Goal: Task Accomplishment & Management: Use online tool/utility

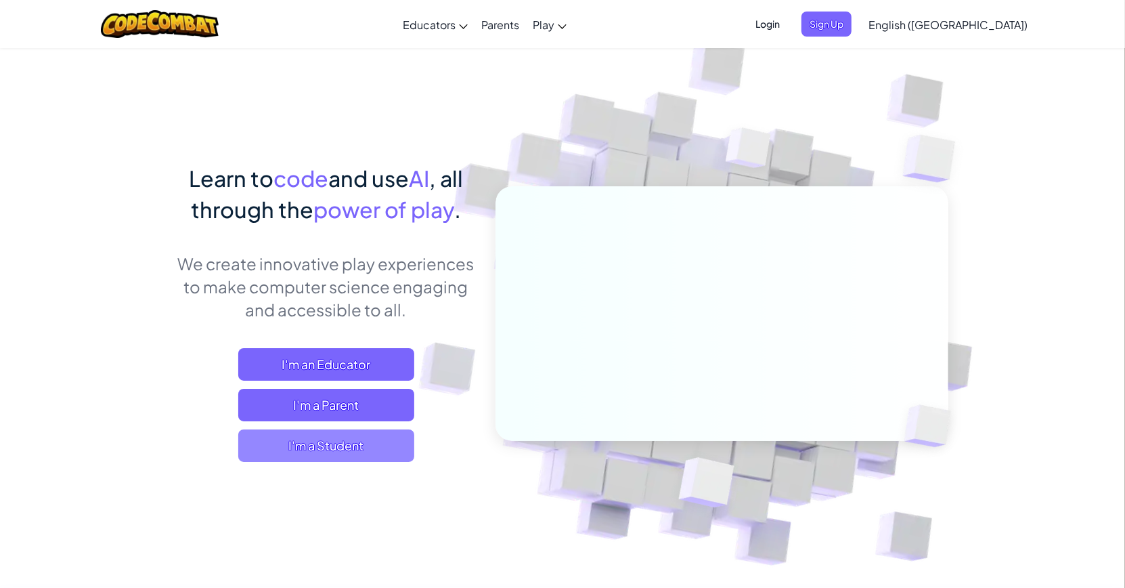
click at [374, 438] on span "I'm a Student" at bounding box center [326, 445] width 176 height 32
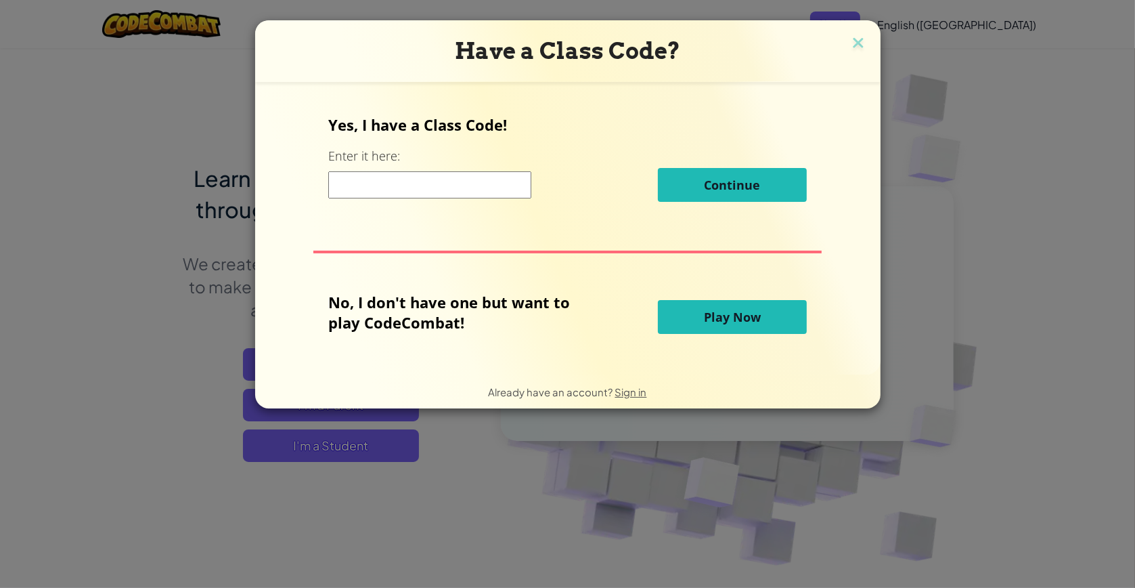
click at [691, 324] on button "Play Now" at bounding box center [732, 317] width 149 height 34
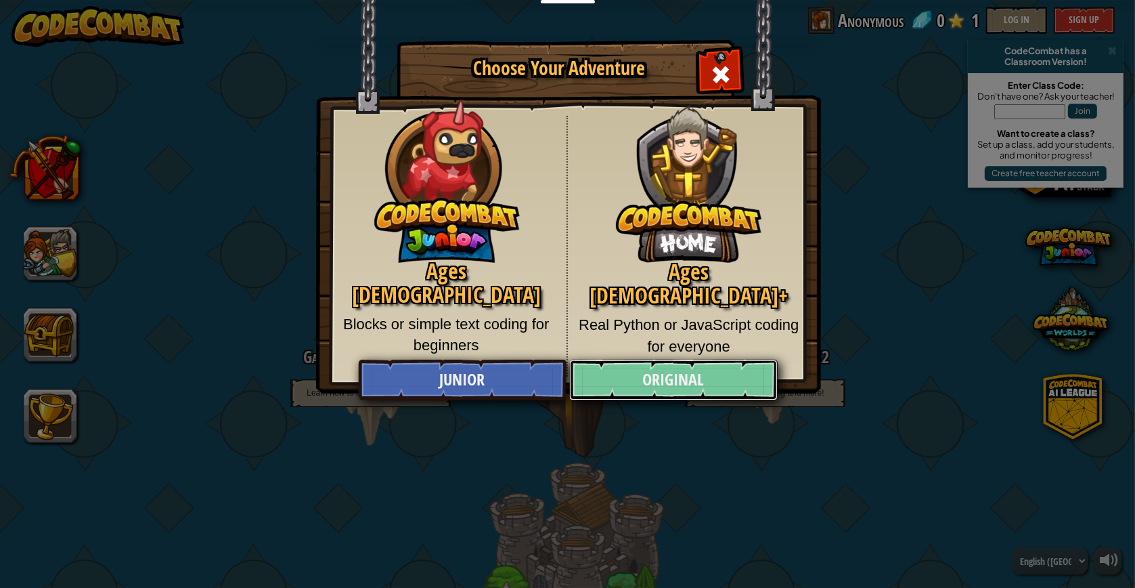
click at [665, 382] on link "Original" at bounding box center [673, 379] width 208 height 41
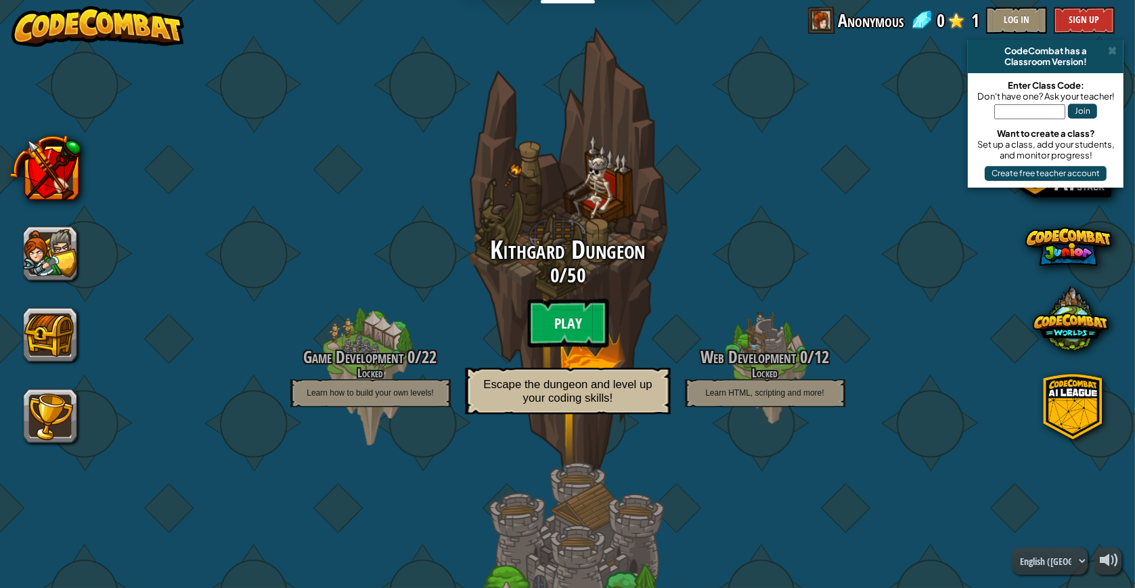
click at [587, 322] on btn "Play" at bounding box center [567, 323] width 81 height 49
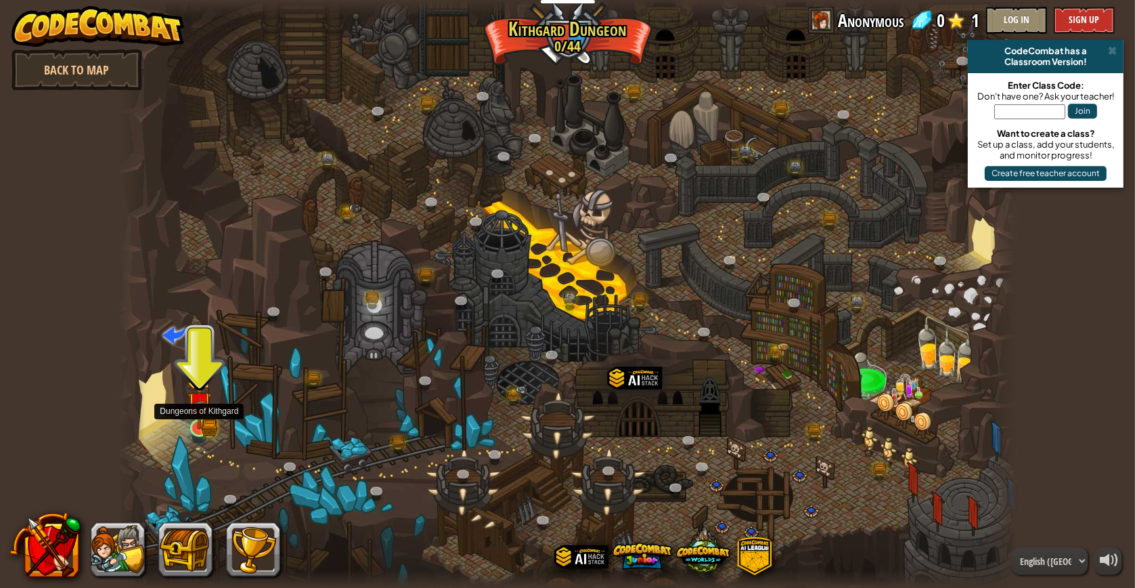
click at [190, 418] on img at bounding box center [200, 404] width 24 height 52
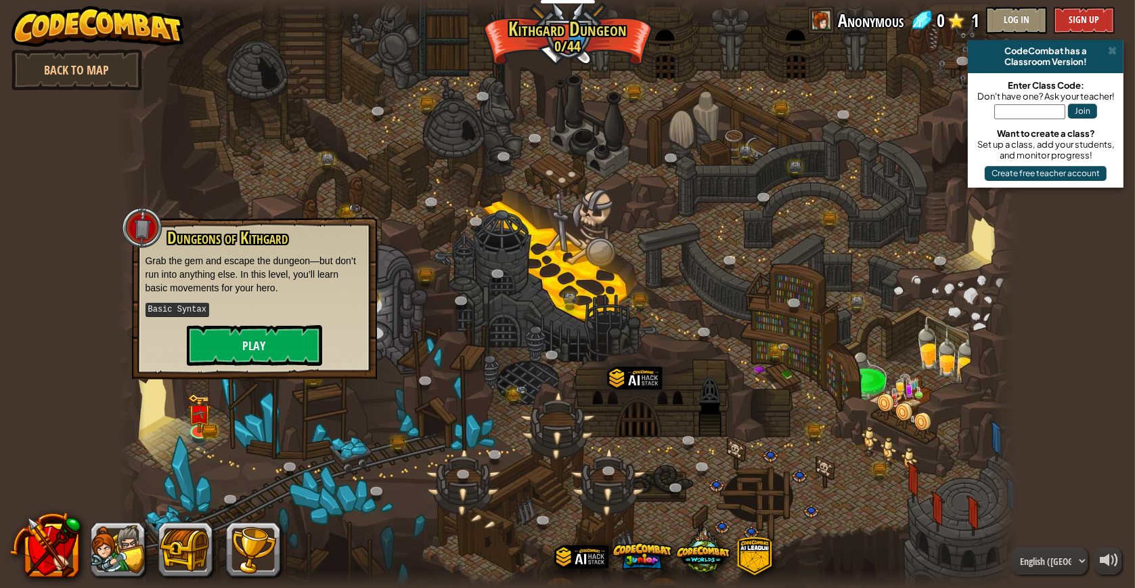
click at [244, 365] on div "Dungeons of [PERSON_NAME] Grab the gem and escape the dungeon—but don’t run int…" at bounding box center [254, 298] width 245 height 162
click at [231, 349] on button "Play" at bounding box center [254, 345] width 135 height 41
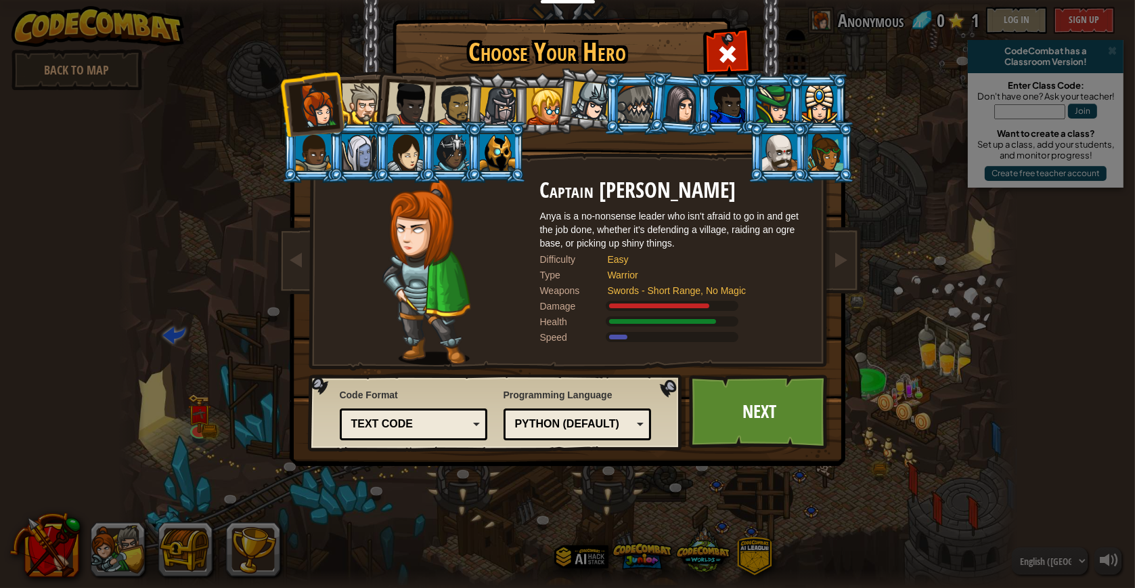
click at [370, 112] on div at bounding box center [362, 103] width 41 height 41
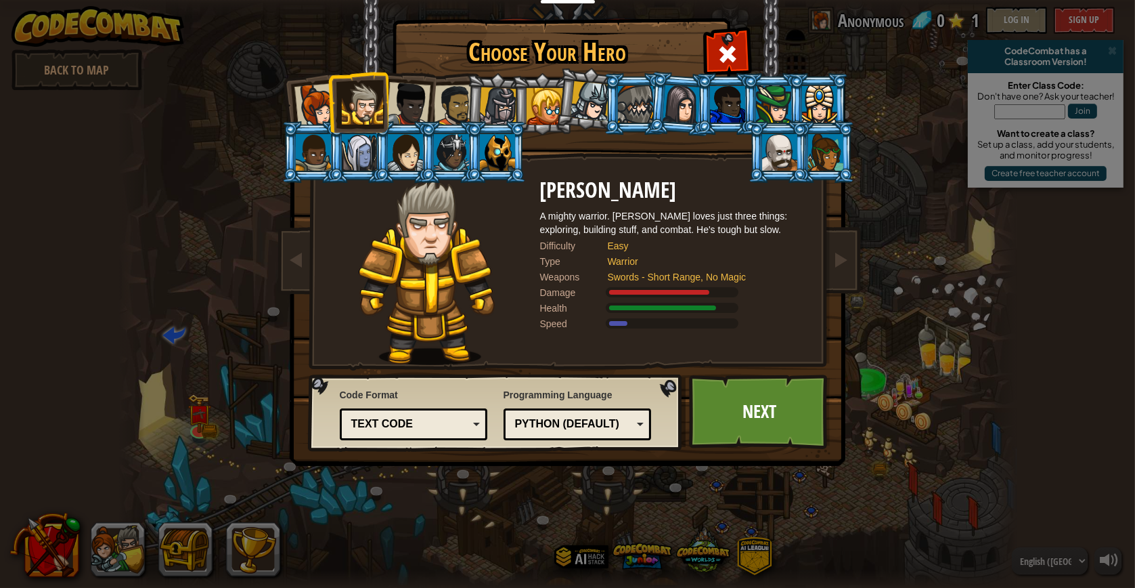
click at [621, 431] on div "Python (Default)" at bounding box center [573, 424] width 117 height 16
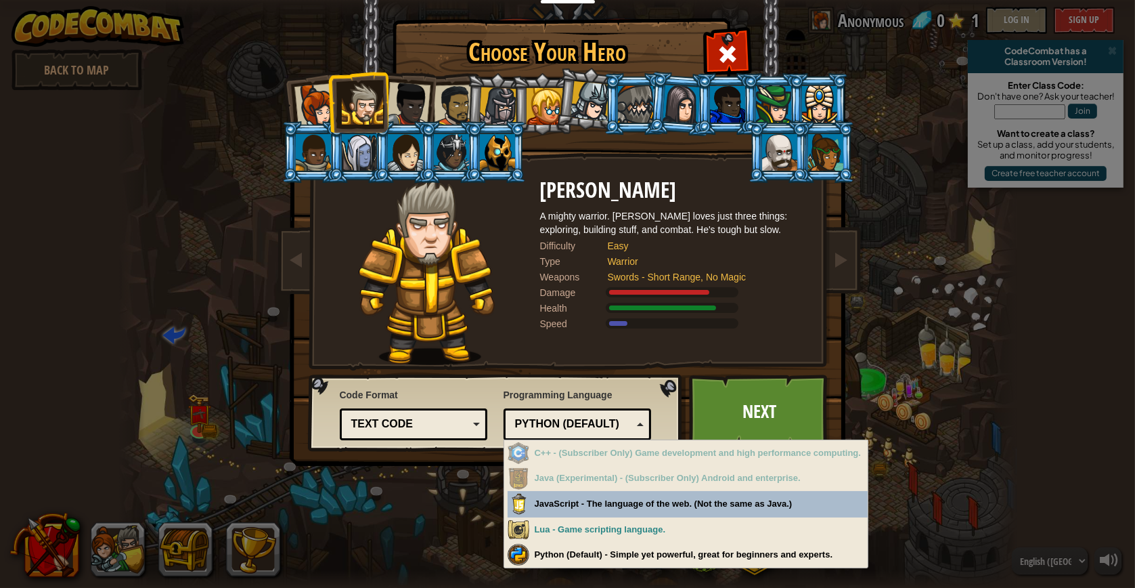
click at [607, 418] on div "Python (Default)" at bounding box center [573, 424] width 117 height 16
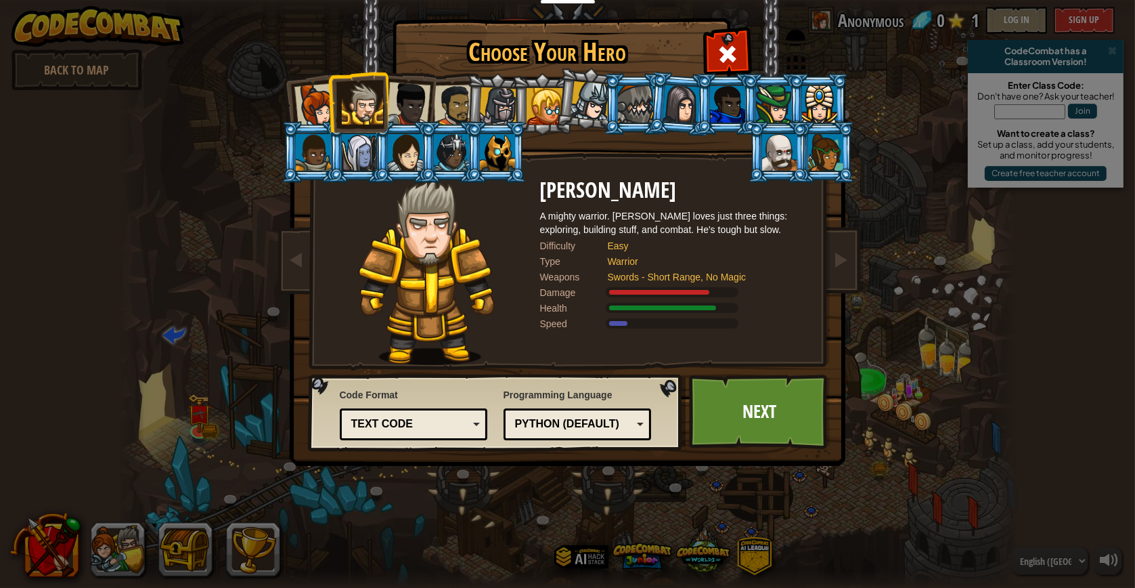
click at [362, 427] on div "Text code" at bounding box center [409, 424] width 117 height 16
click at [790, 418] on link "Next" at bounding box center [759, 411] width 141 height 74
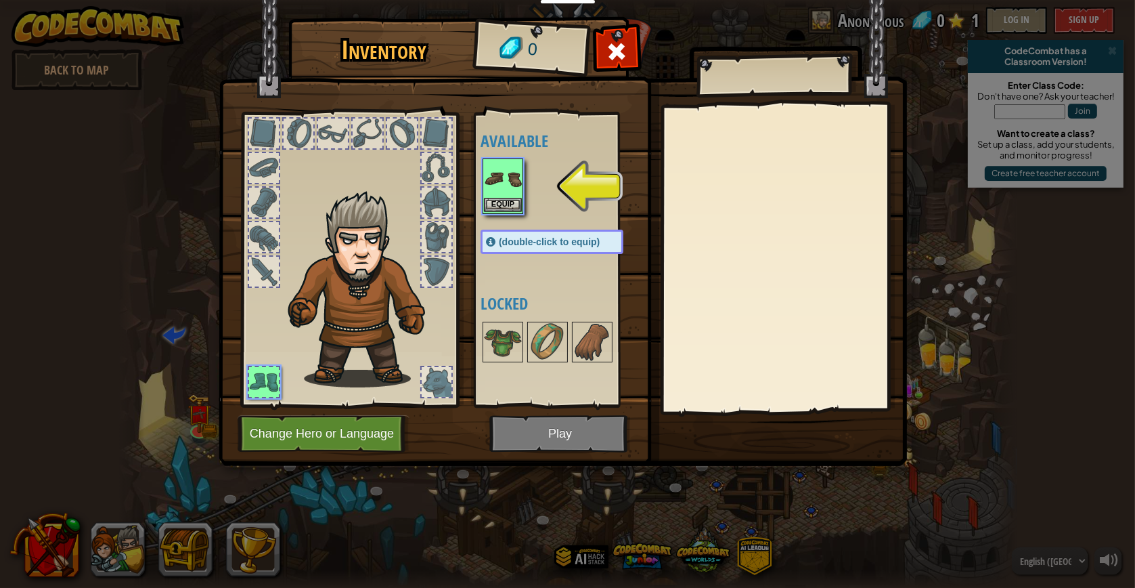
click at [500, 194] on img at bounding box center [503, 179] width 38 height 38
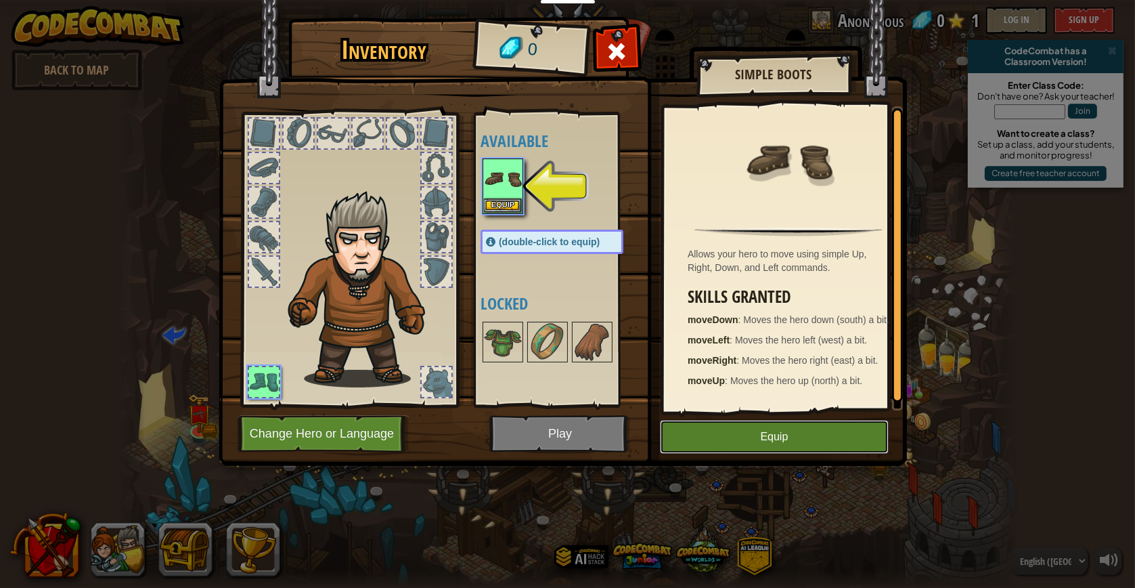
click at [744, 437] on button "Equip" at bounding box center [774, 437] width 229 height 34
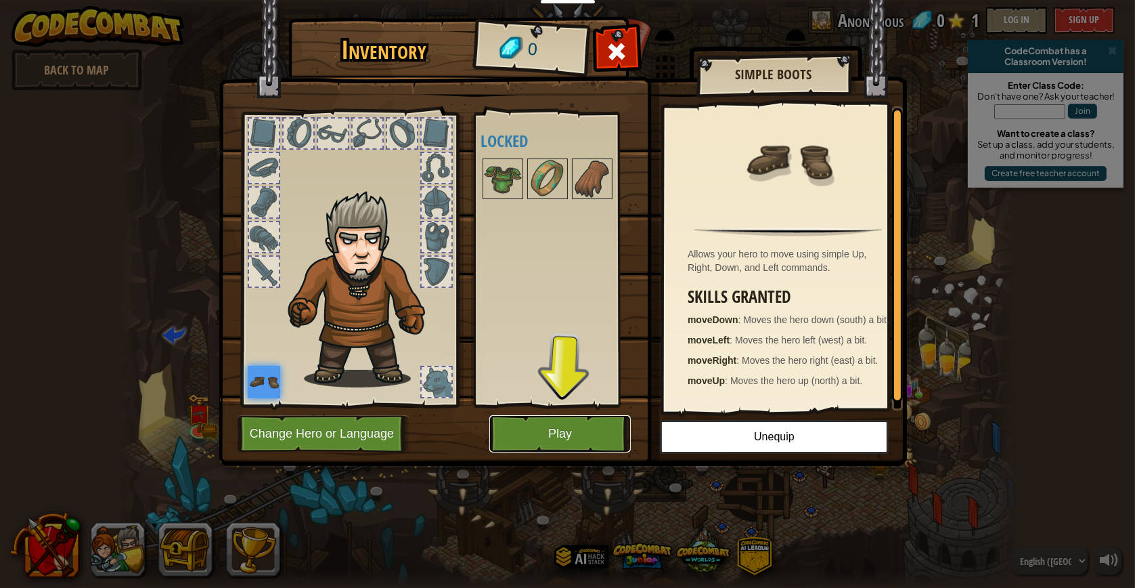
click at [531, 441] on button "Play" at bounding box center [559, 433] width 141 height 37
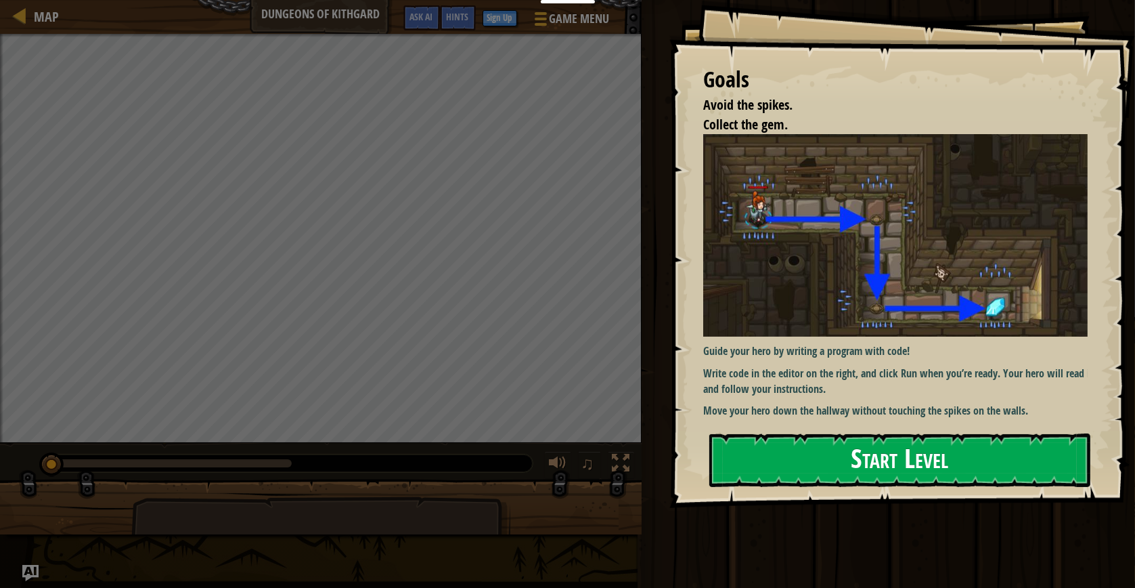
click at [798, 433] on button "Start Level" at bounding box center [899, 459] width 381 height 53
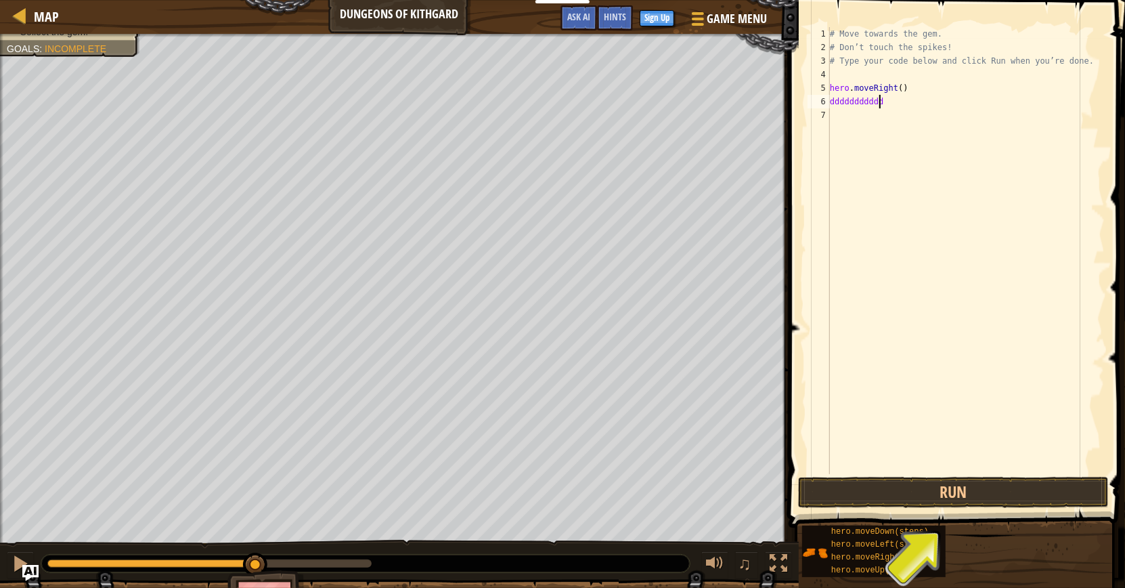
scroll to position [5, 1]
type textarea "d"
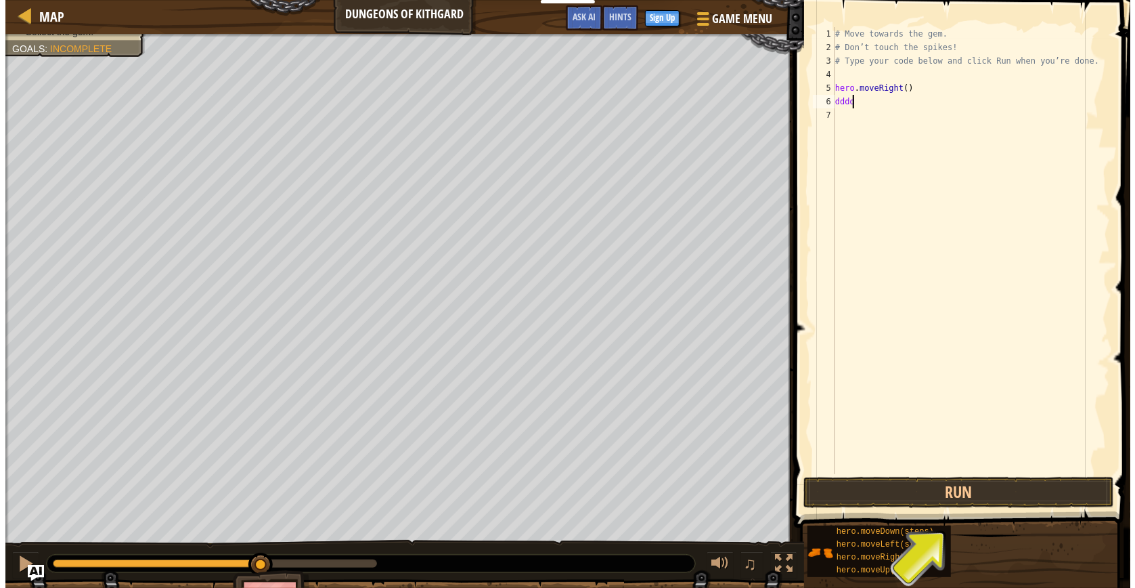
scroll to position [5, 0]
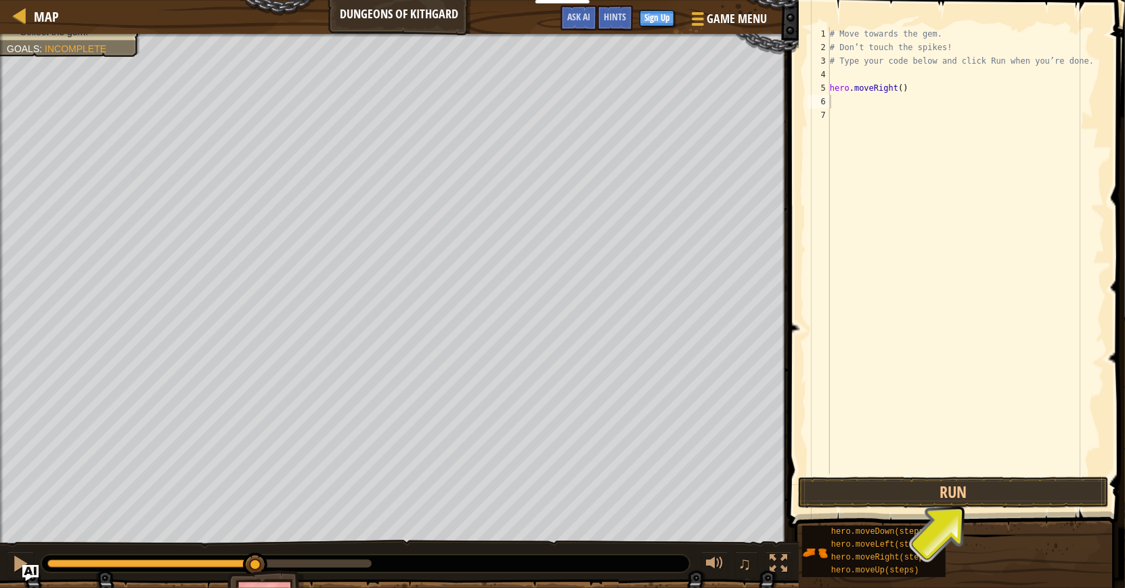
click at [995, 489] on button "Run" at bounding box center [953, 492] width 311 height 31
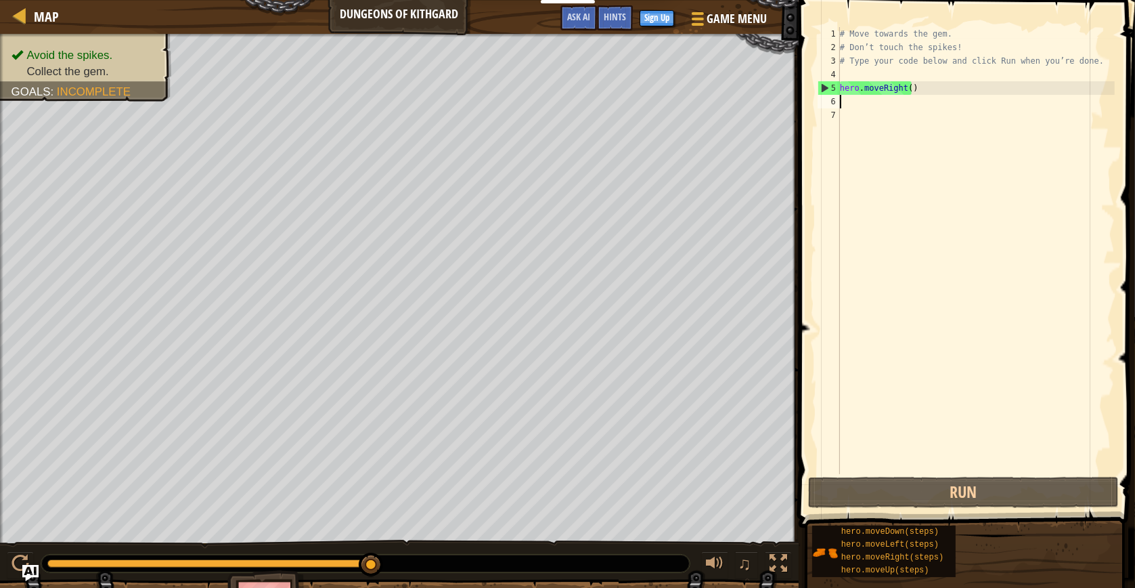
type textarea "s"
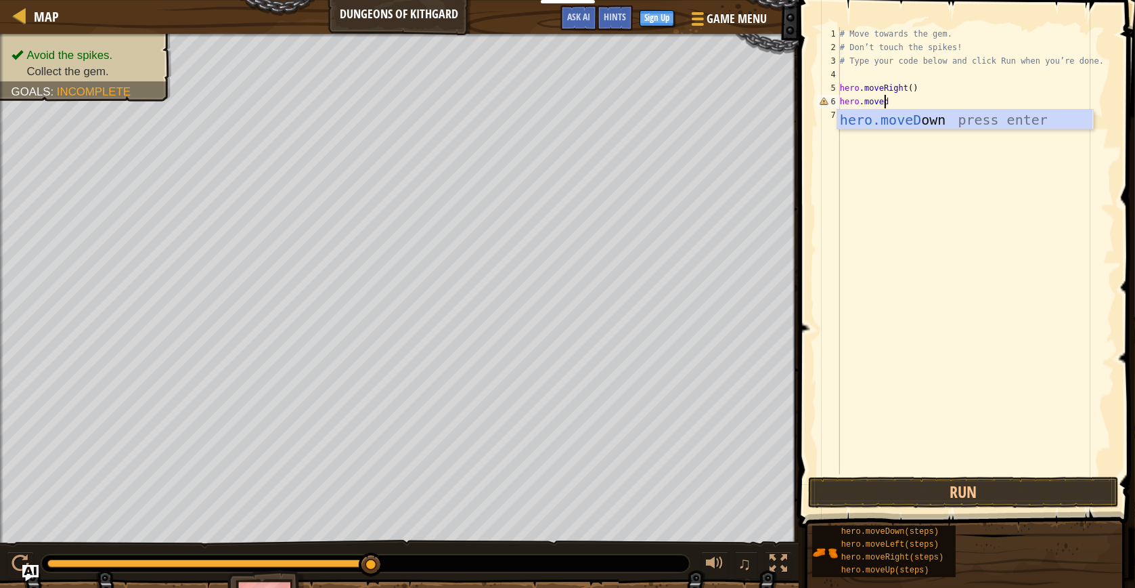
scroll to position [5, 4]
type textarea "hero.movedow"
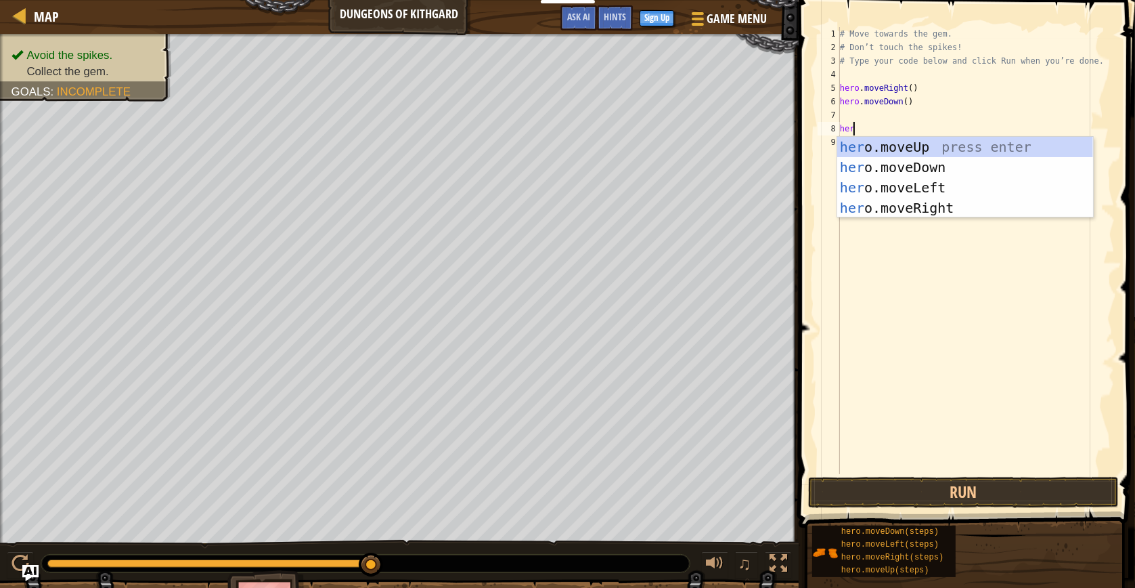
scroll to position [5, 0]
type textarea "h"
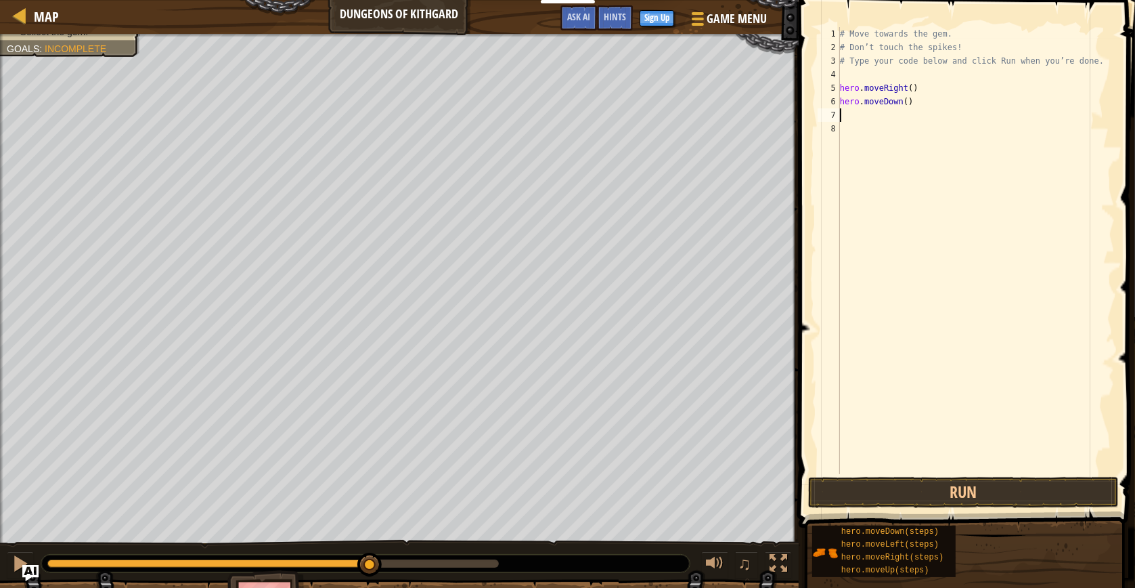
click at [850, 116] on div "# Move towards the gem. # Don’t touch the spikes! # Type your code below and cl…" at bounding box center [976, 264] width 278 height 474
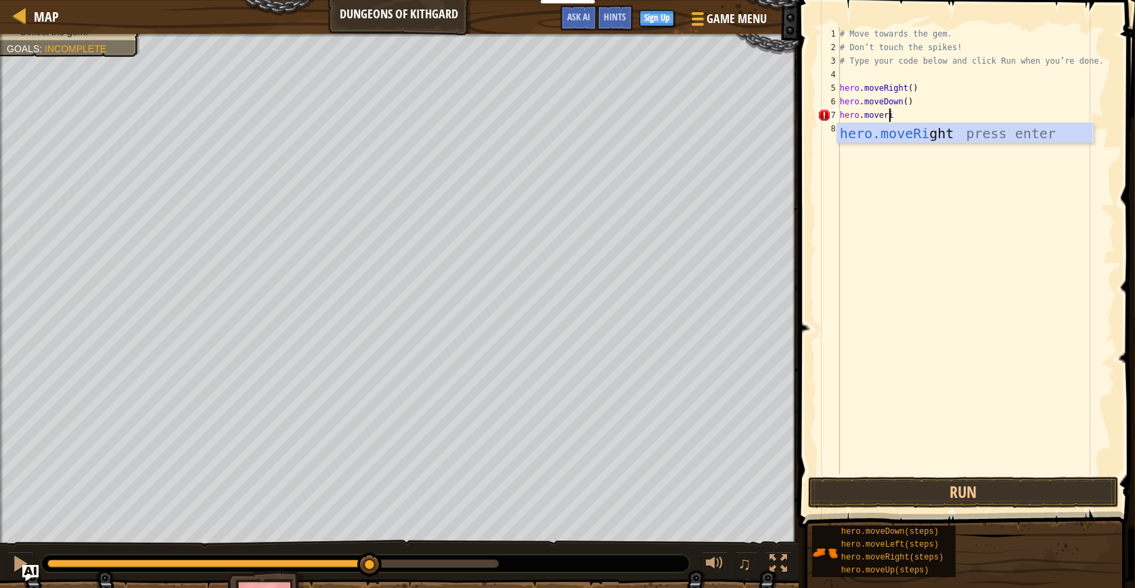
scroll to position [5, 4]
type textarea "hero.moverigh"
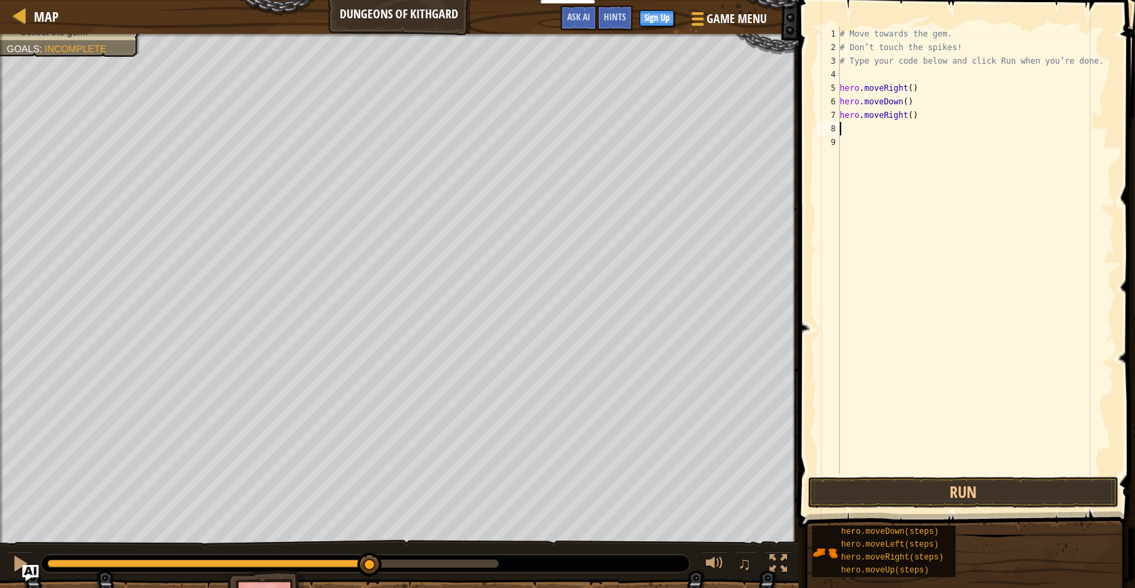
scroll to position [5, 0]
click at [923, 486] on button "Run" at bounding box center [963, 492] width 311 height 31
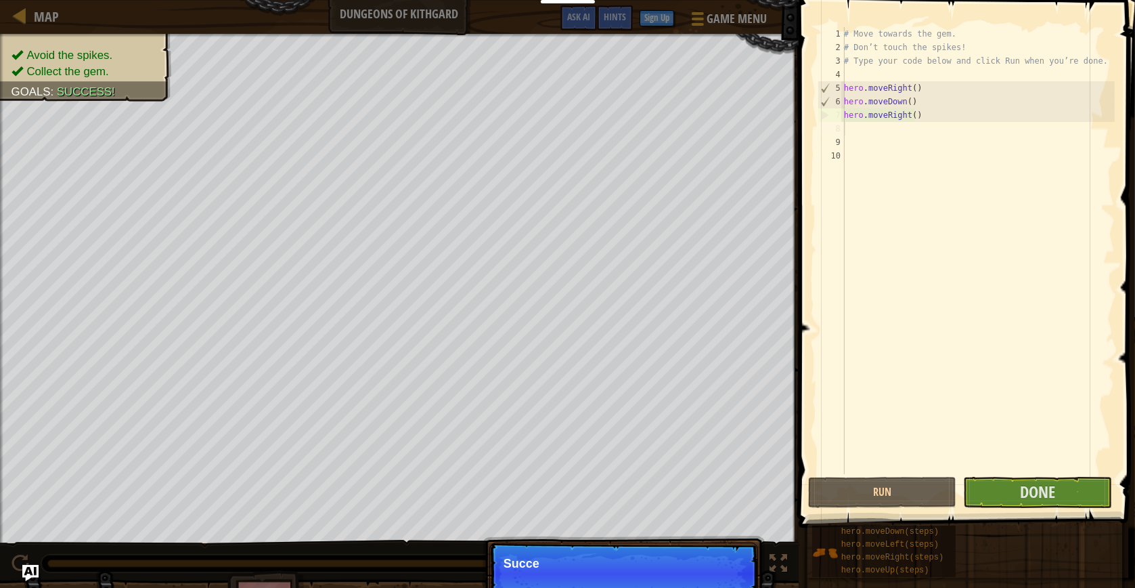
click at [857, 131] on div "# Move towards the gem. # Don’t touch the spikes! # Type your code below and cl…" at bounding box center [977, 264] width 273 height 474
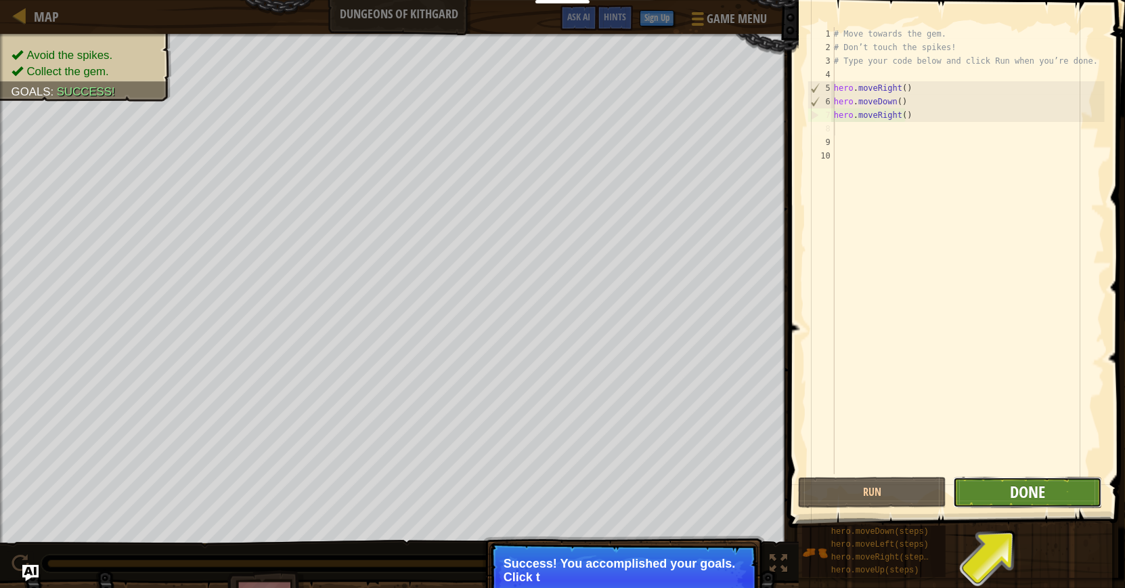
click at [1032, 489] on span "Done" at bounding box center [1027, 492] width 35 height 22
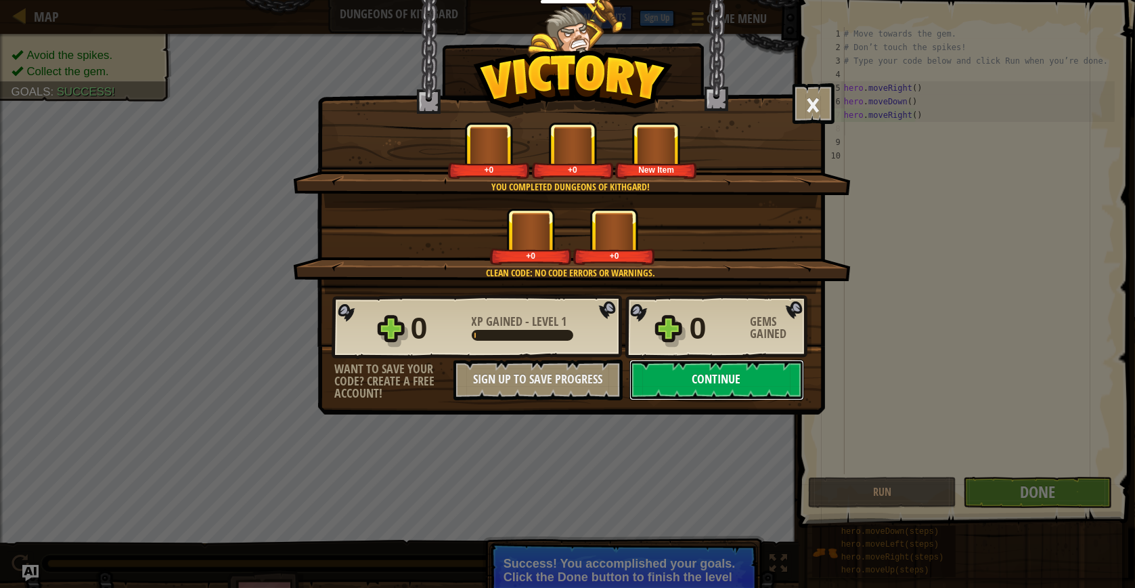
click at [686, 380] on button "Continue" at bounding box center [717, 379] width 175 height 41
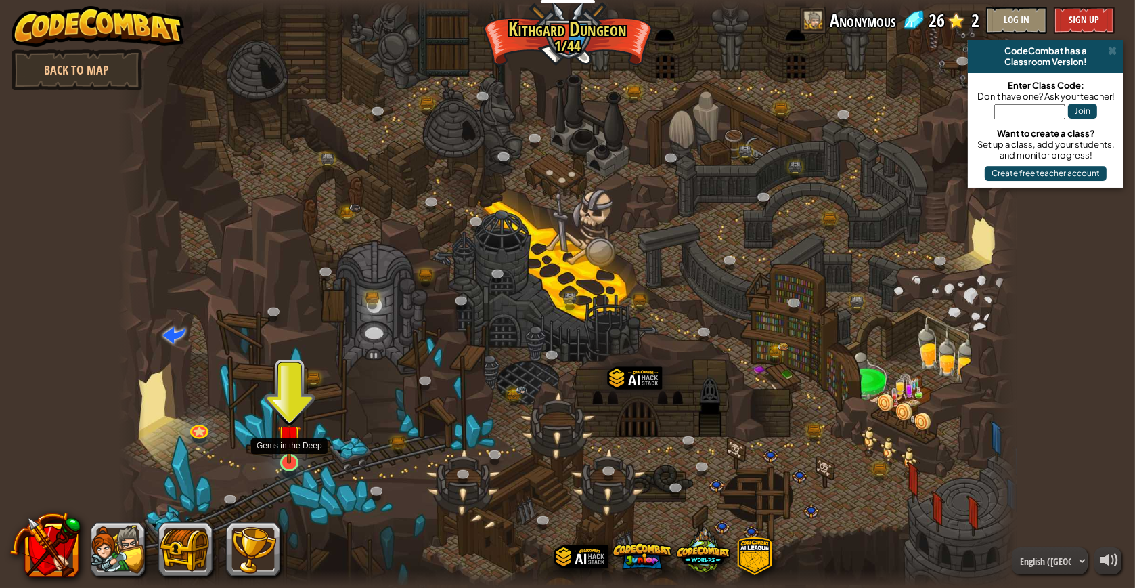
click at [299, 462] on img at bounding box center [290, 437] width 24 height 54
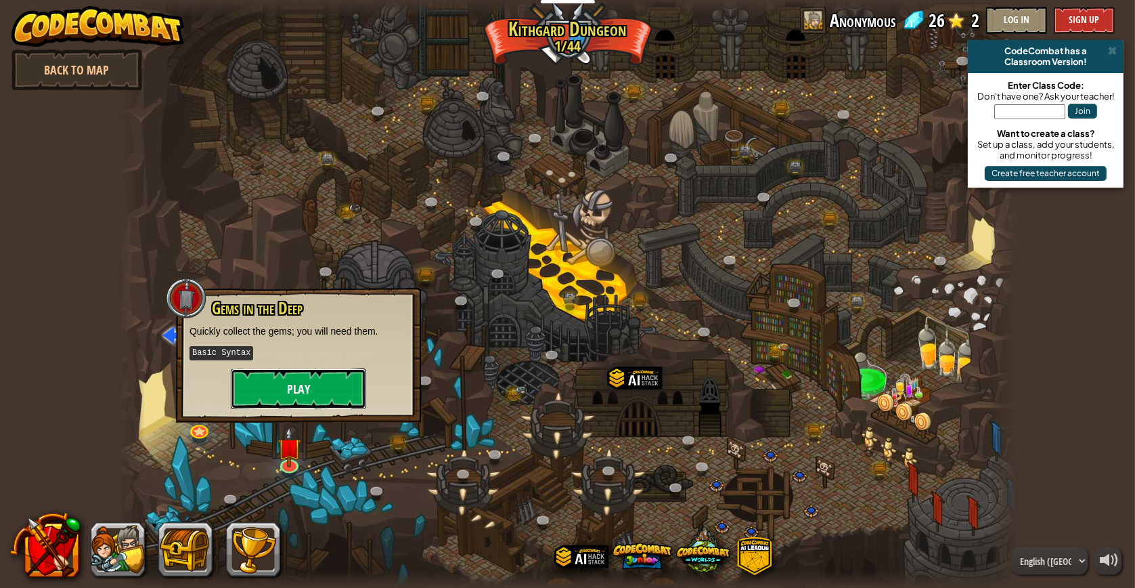
click at [308, 382] on button "Play" at bounding box center [298, 388] width 135 height 41
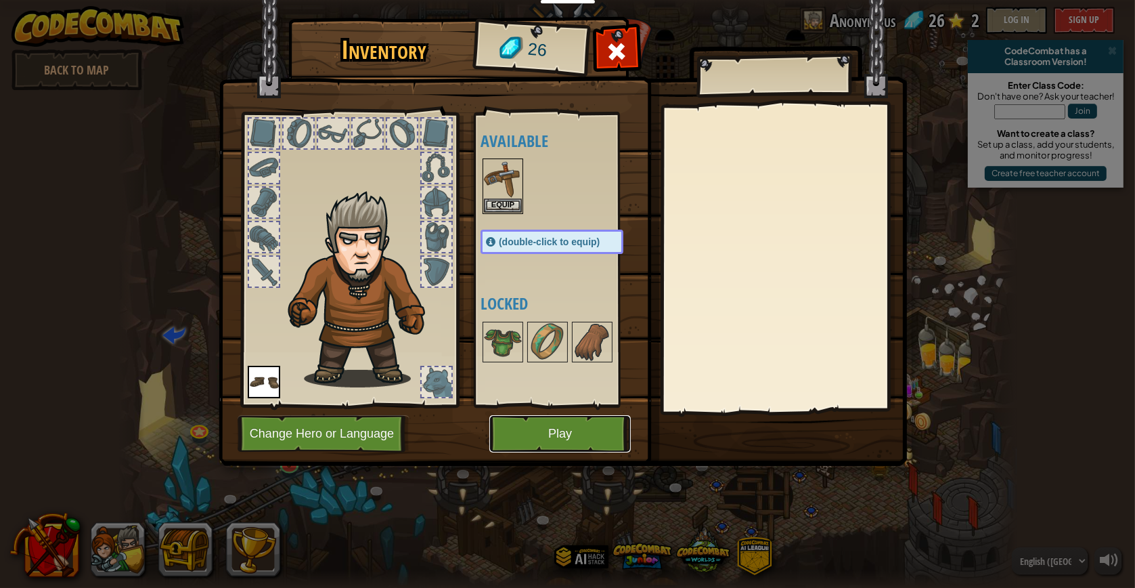
click at [598, 439] on button "Play" at bounding box center [559, 433] width 141 height 37
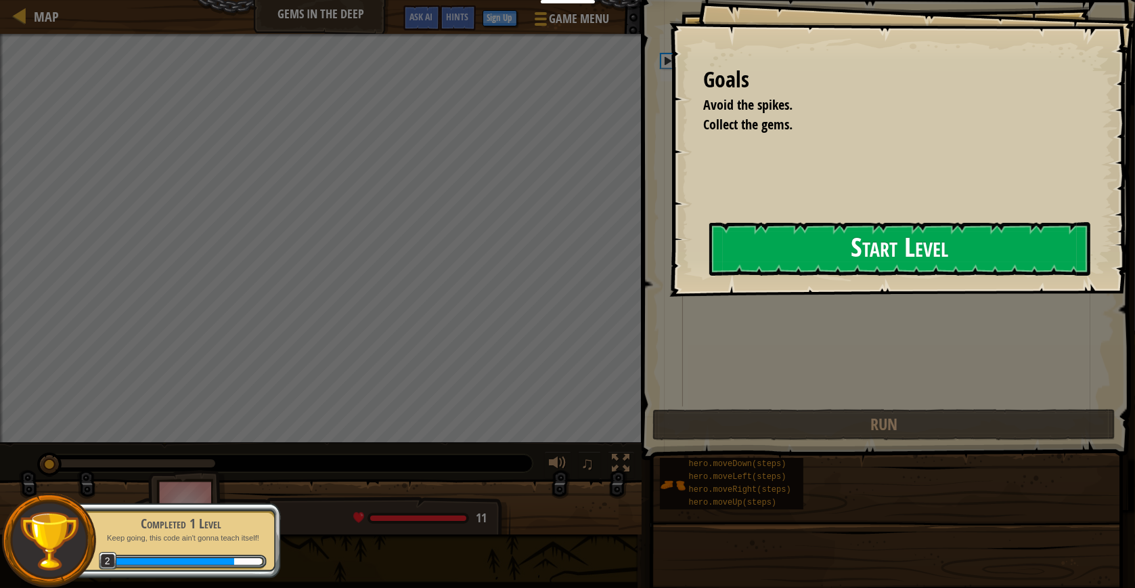
click at [813, 254] on button "Start Level" at bounding box center [899, 248] width 381 height 53
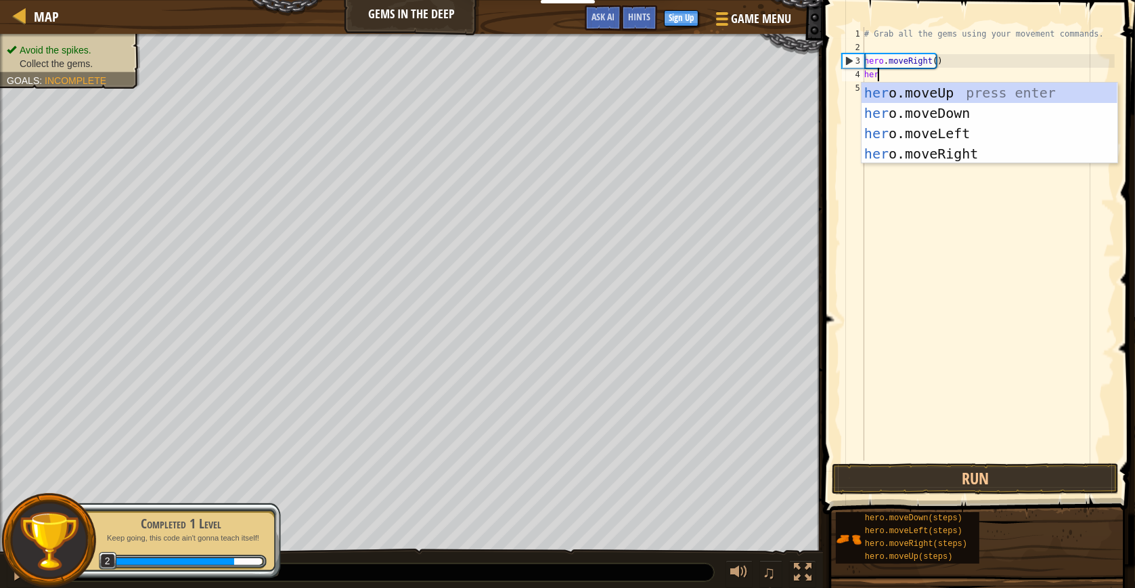
scroll to position [5, 0]
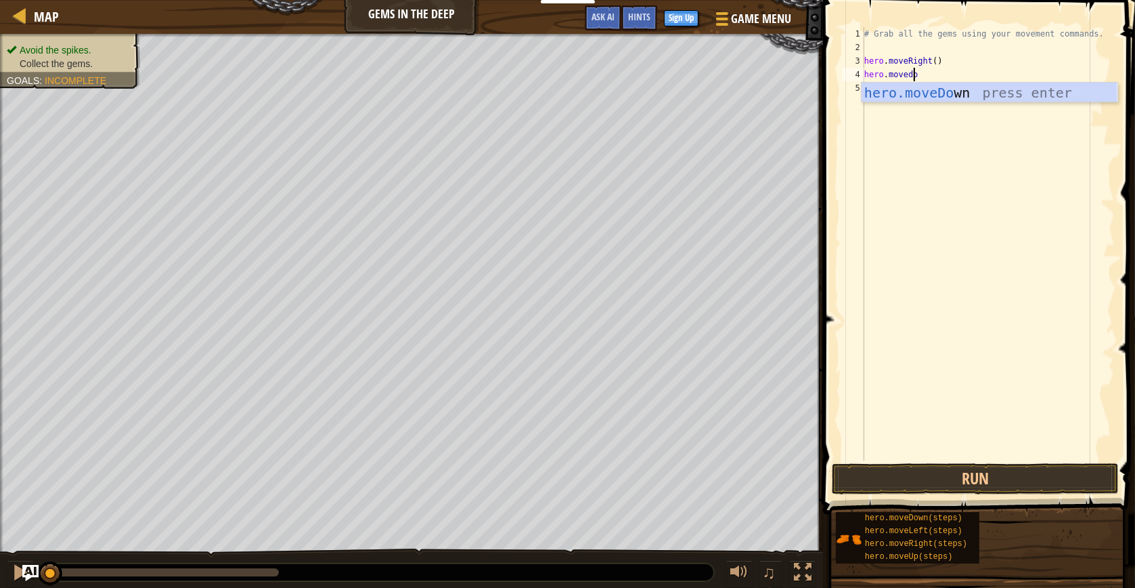
type textarea "hero.movedown"
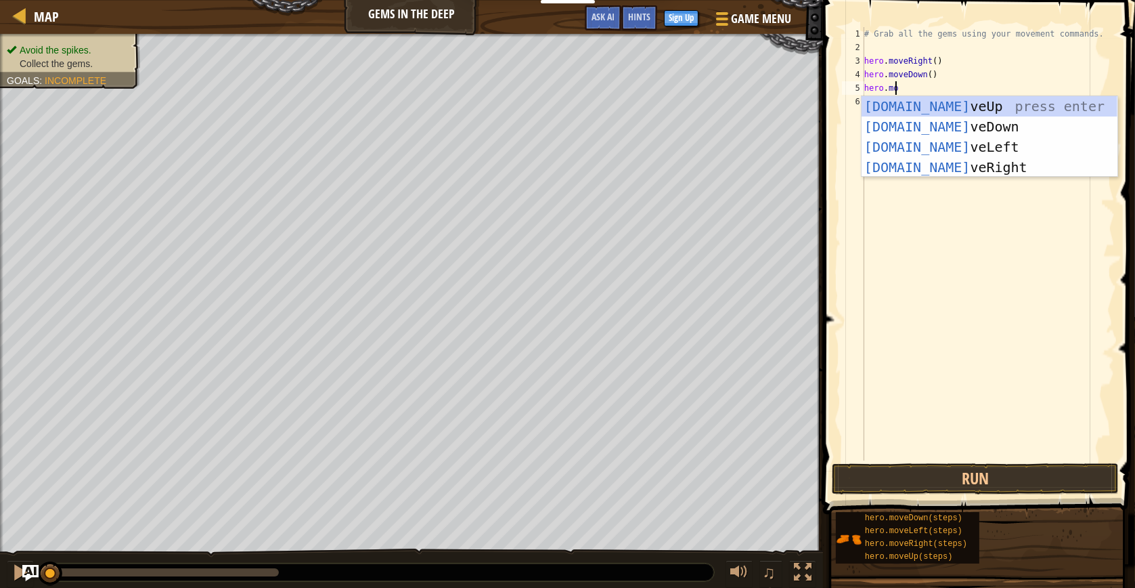
type textarea "hero.move"
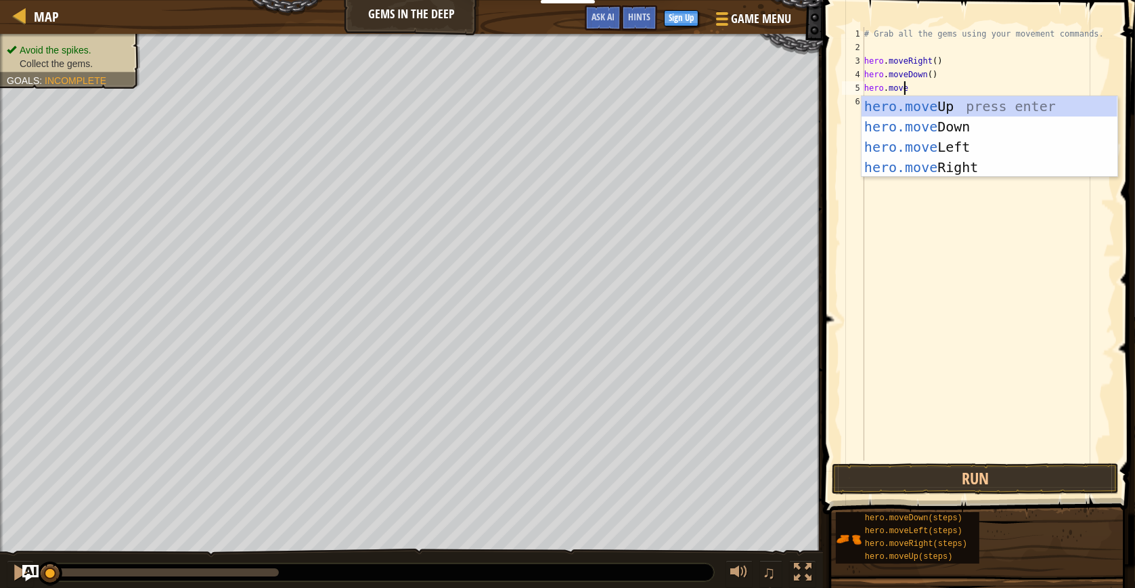
scroll to position [5, 3]
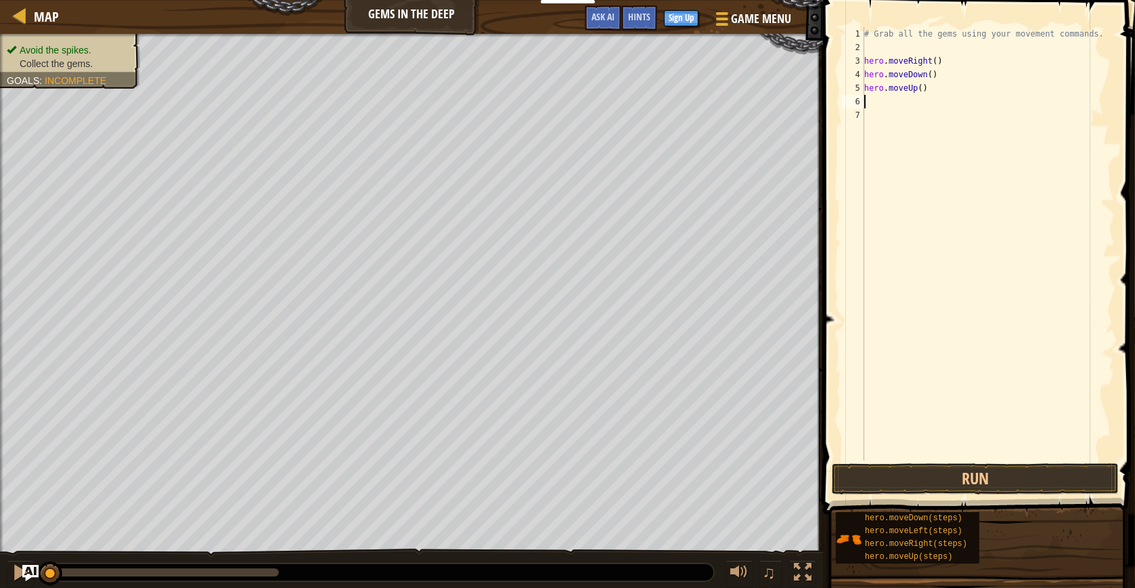
type textarea "m"
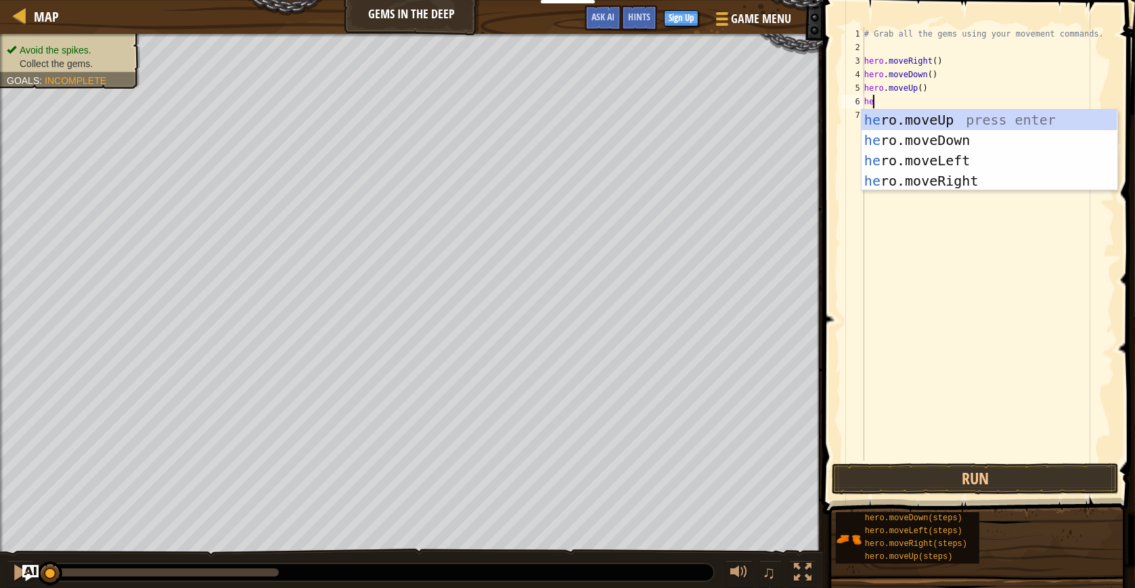
type textarea "hero"
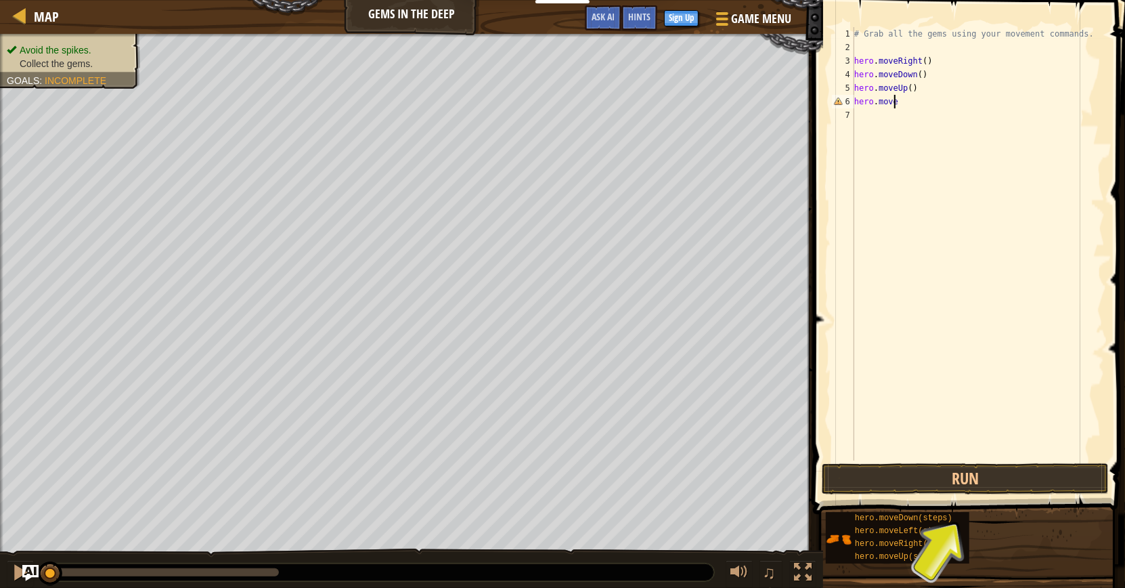
scroll to position [5, 3]
type textarea "hero.moveri"
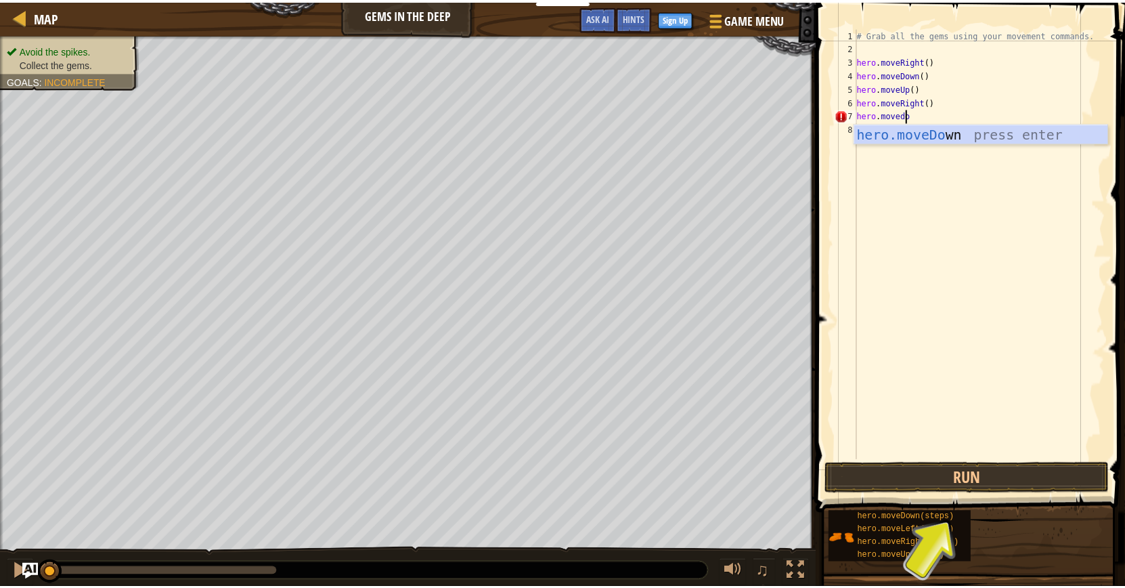
scroll to position [5, 4]
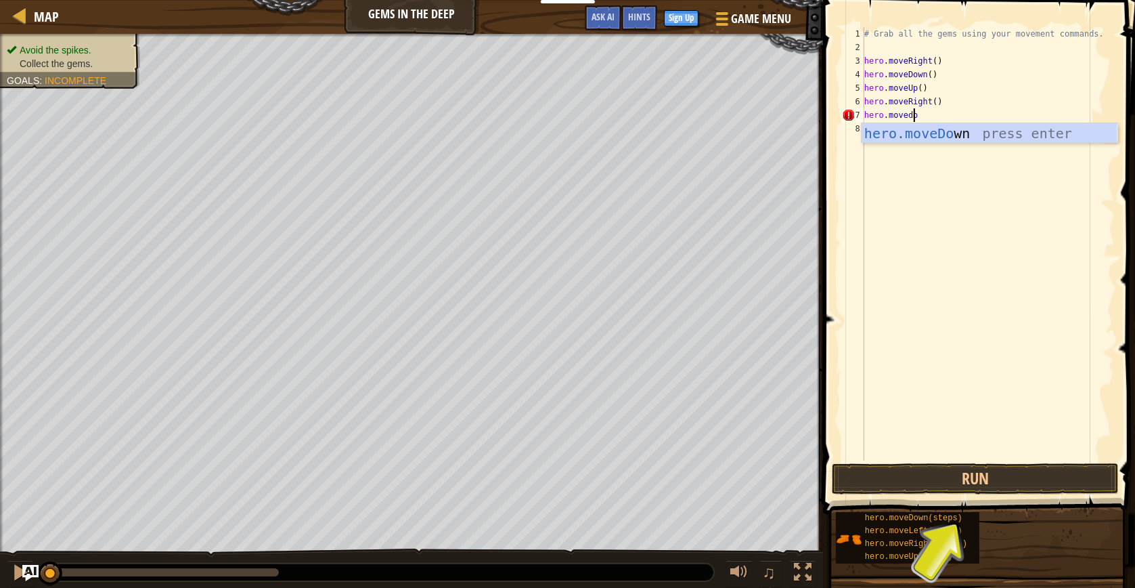
type textarea "hero.movedow"
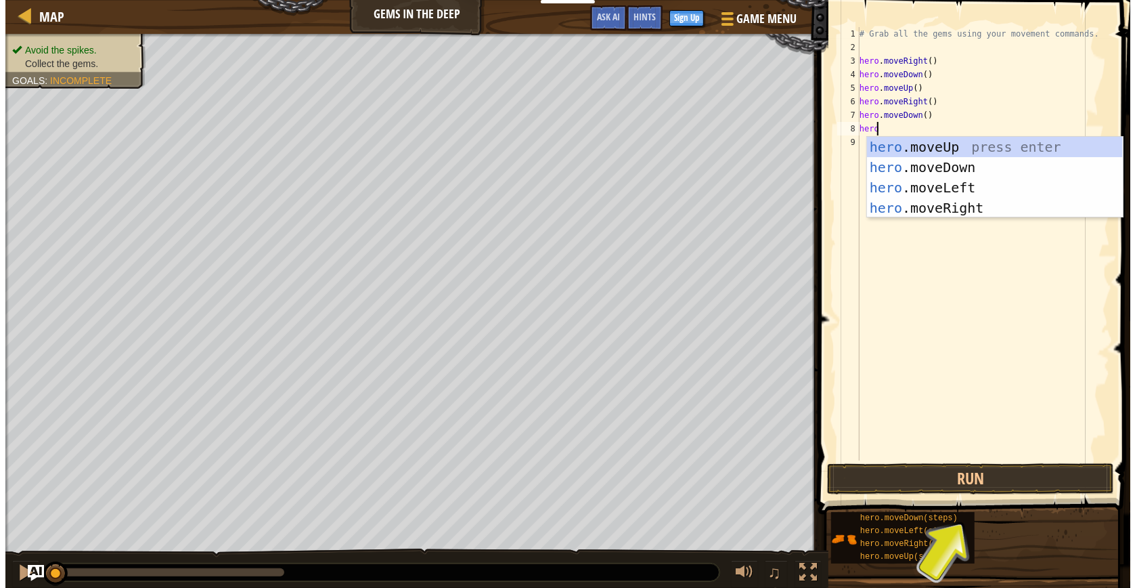
scroll to position [5, 1]
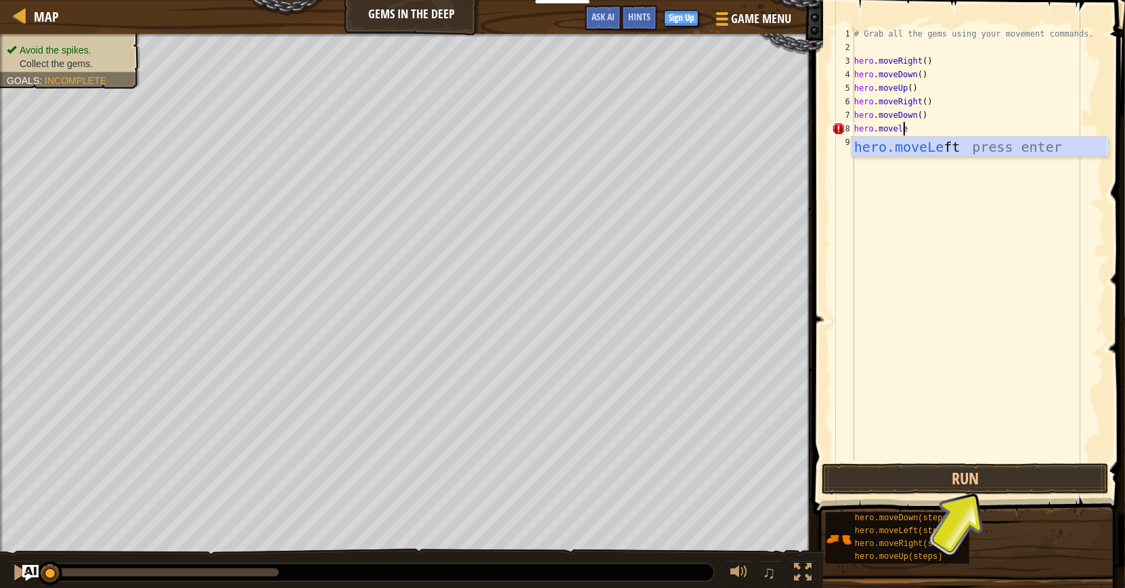
type textarea "hero.movelef"
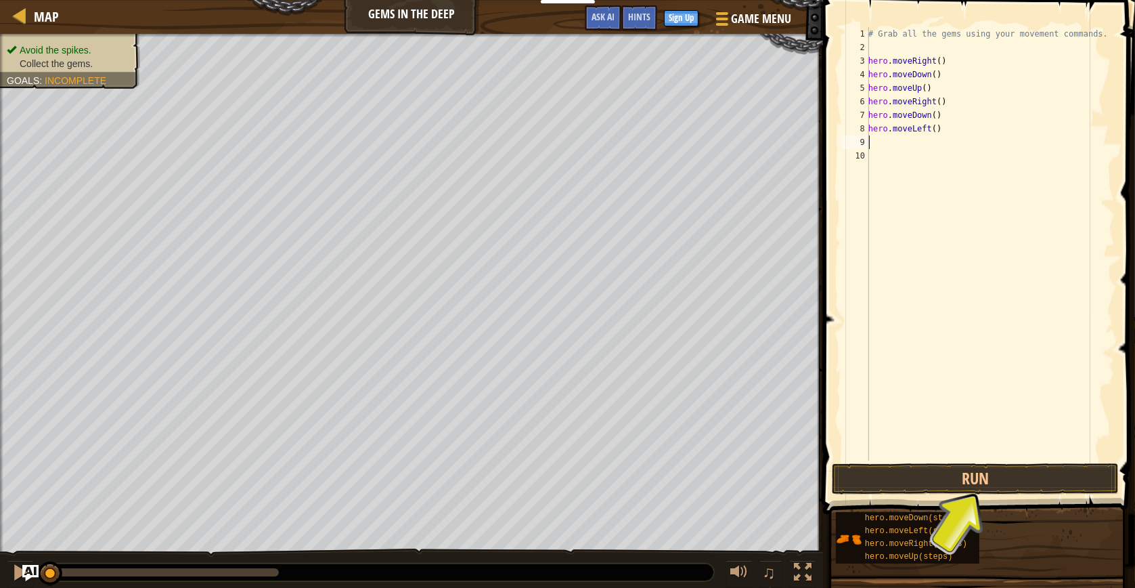
scroll to position [5, 0]
click at [928, 472] on button "Run" at bounding box center [975, 478] width 287 height 31
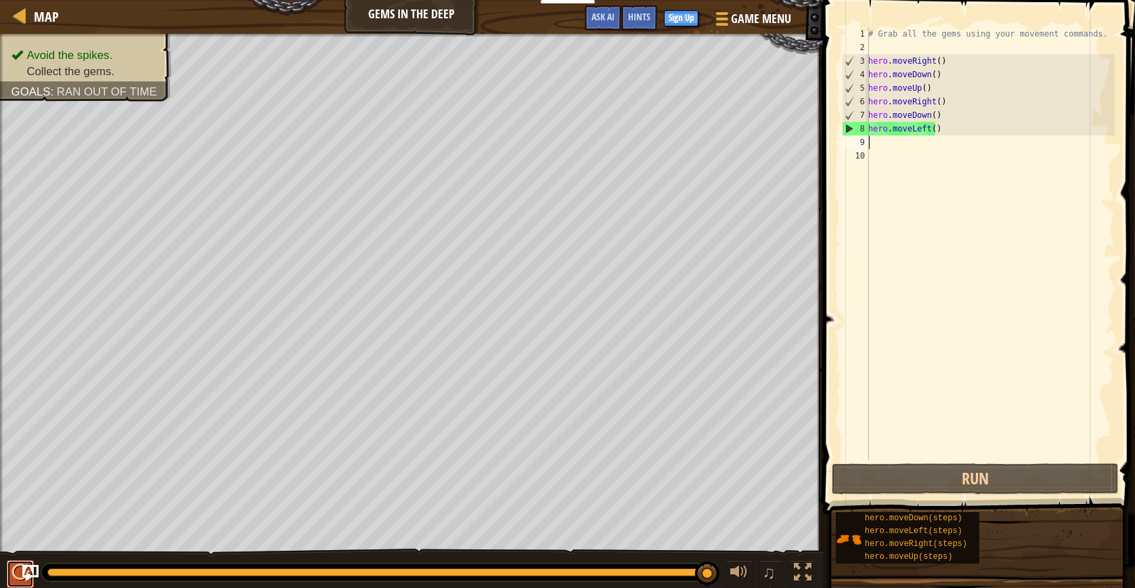
click at [13, 573] on div at bounding box center [21, 572] width 18 height 18
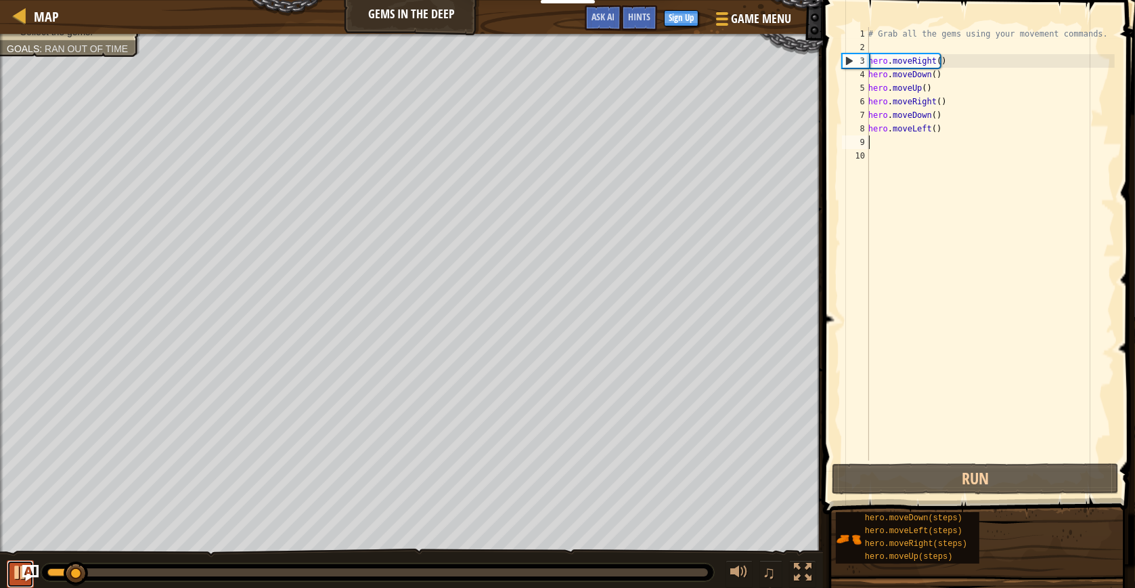
click at [16, 577] on div at bounding box center [21, 572] width 18 height 18
drag, startPoint x: 83, startPoint y: 569, endPoint x: 26, endPoint y: 573, distance: 57.0
click at [26, 573] on div "Map Gems in the Deep Game Menu Done Sign Up Hints Ask AI 1 הההההההההההההההההההה…" at bounding box center [567, 294] width 1135 height 588
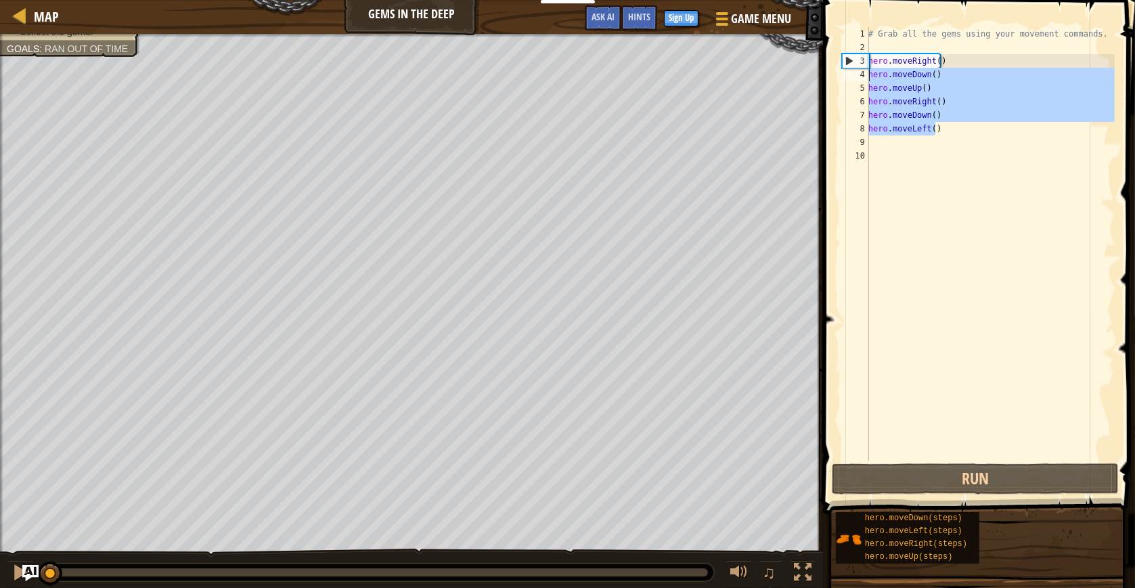
drag, startPoint x: 938, startPoint y: 129, endPoint x: 858, endPoint y: 71, distance: 98.4
click at [858, 71] on div "1 2 3 4 5 6 7 8 9 10 # Grab all the gems using your movement commands. hero . m…" at bounding box center [977, 243] width 276 height 433
type textarea "hero.moveDown() hero.moveUp()"
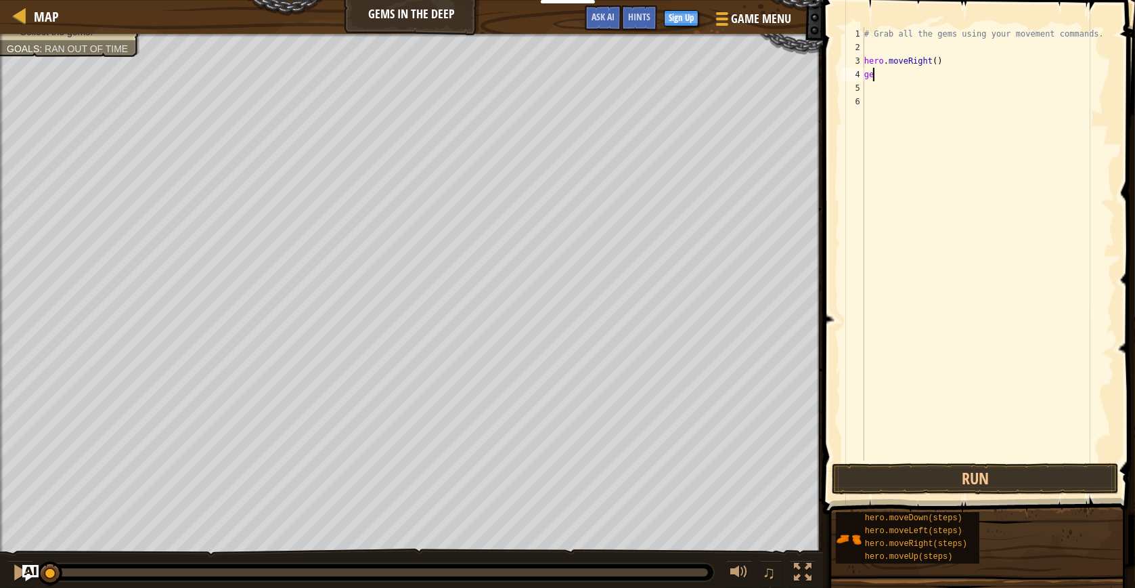
type textarea "g"
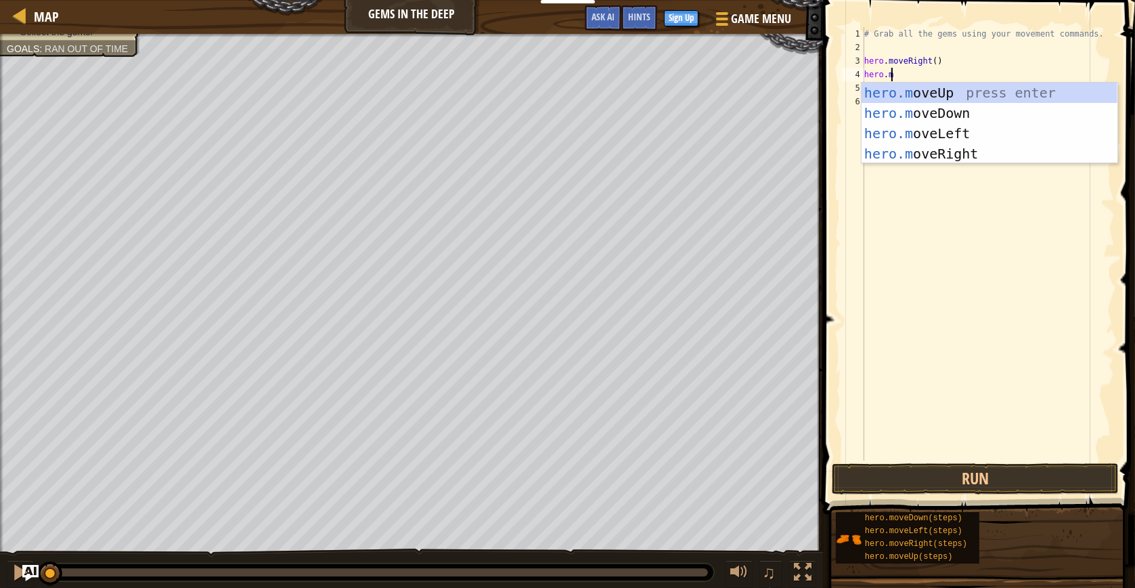
type textarea "hero.mov"
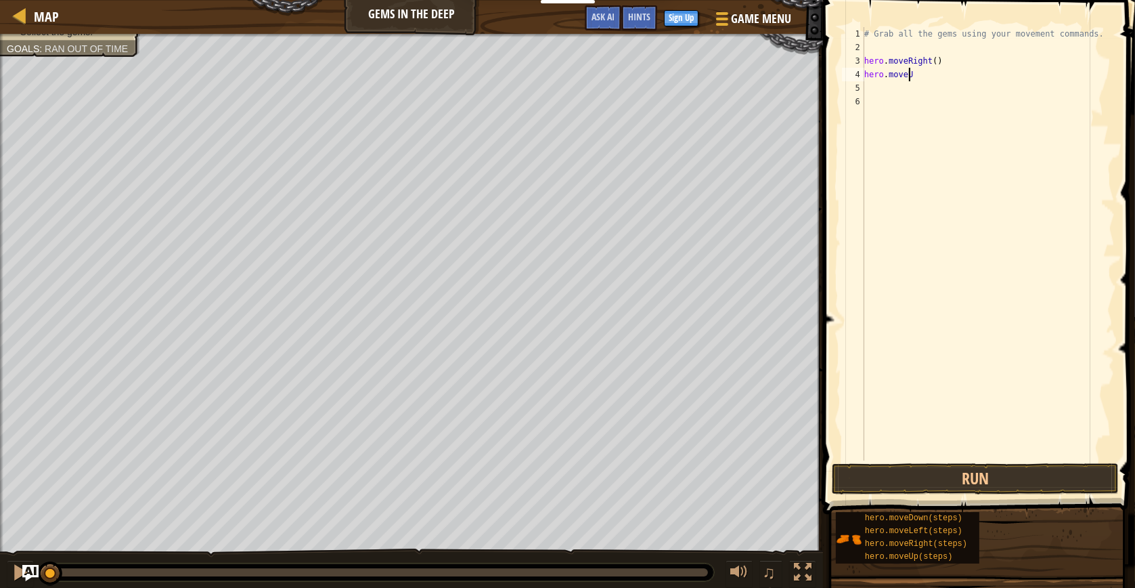
scroll to position [5, 3]
type textarea "hero.movedo"
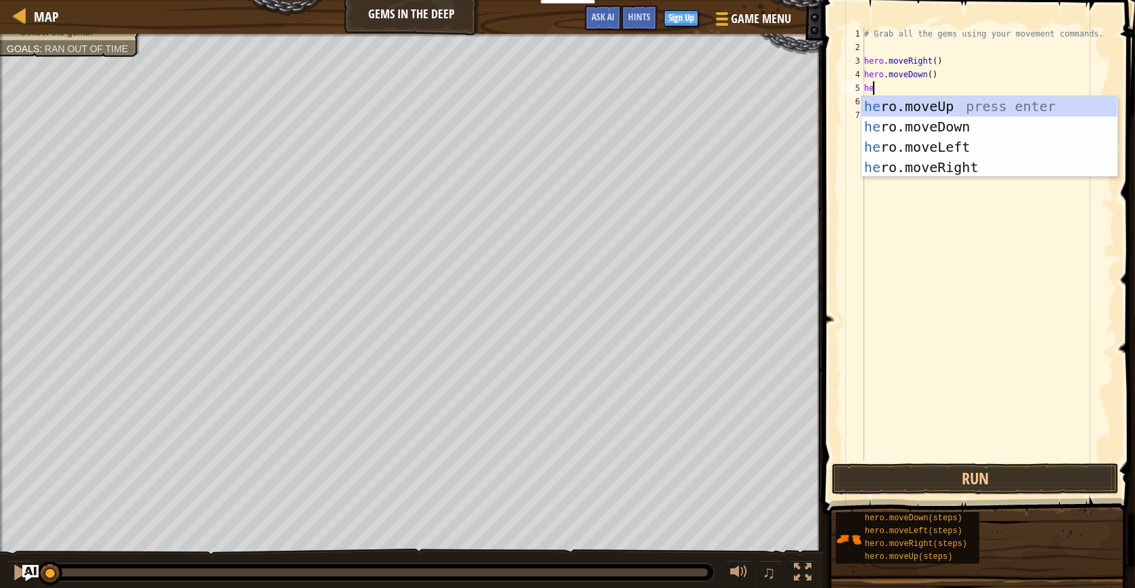
scroll to position [5, 0]
type textarea "hero.mov"
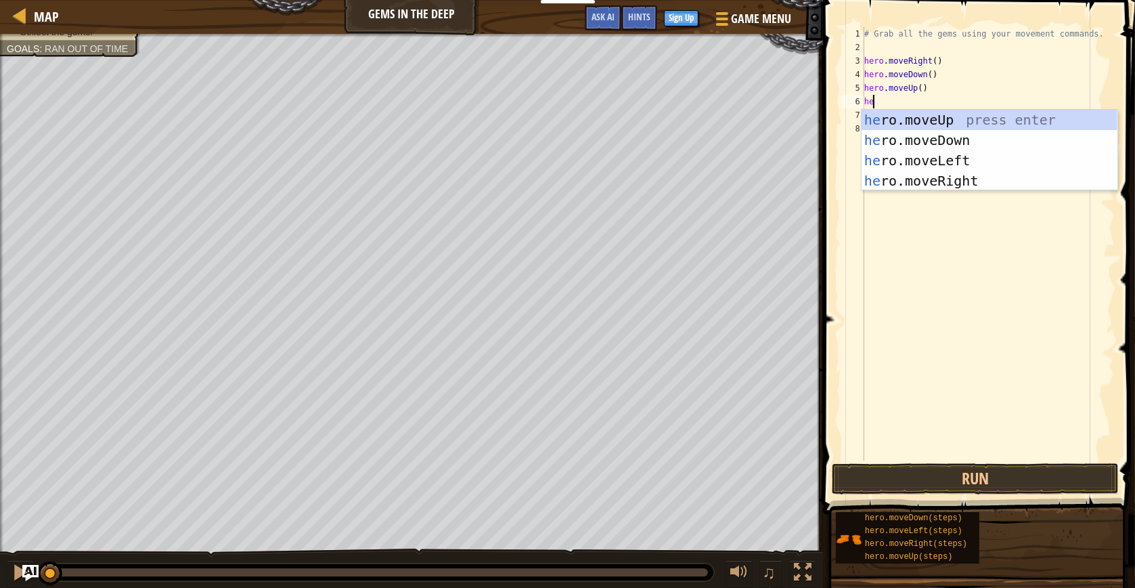
type textarea "hero"
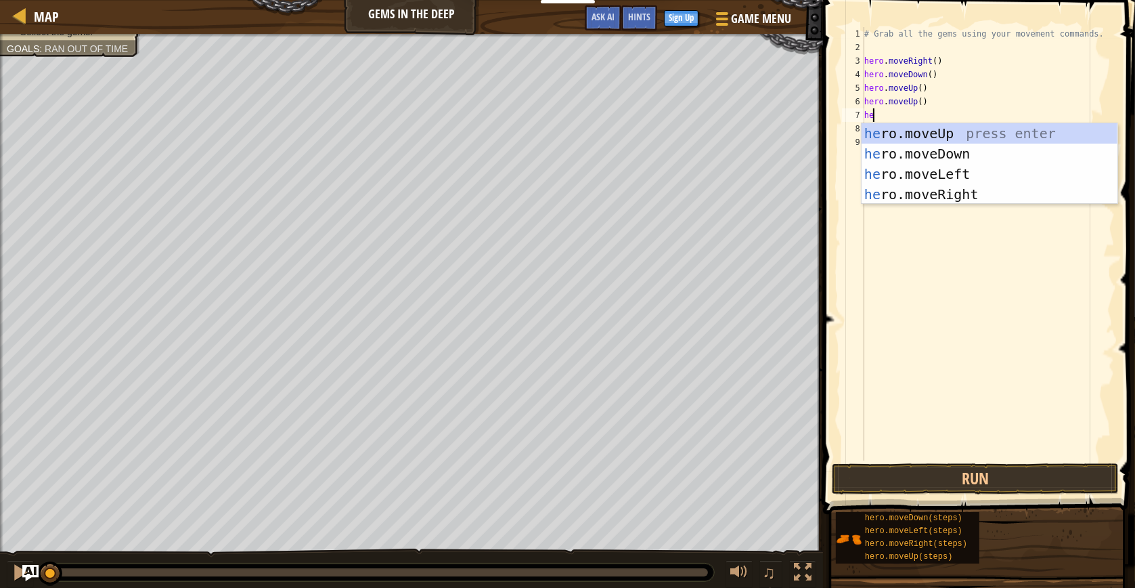
type textarea "hero"
type textarea "hero.moveRight()"
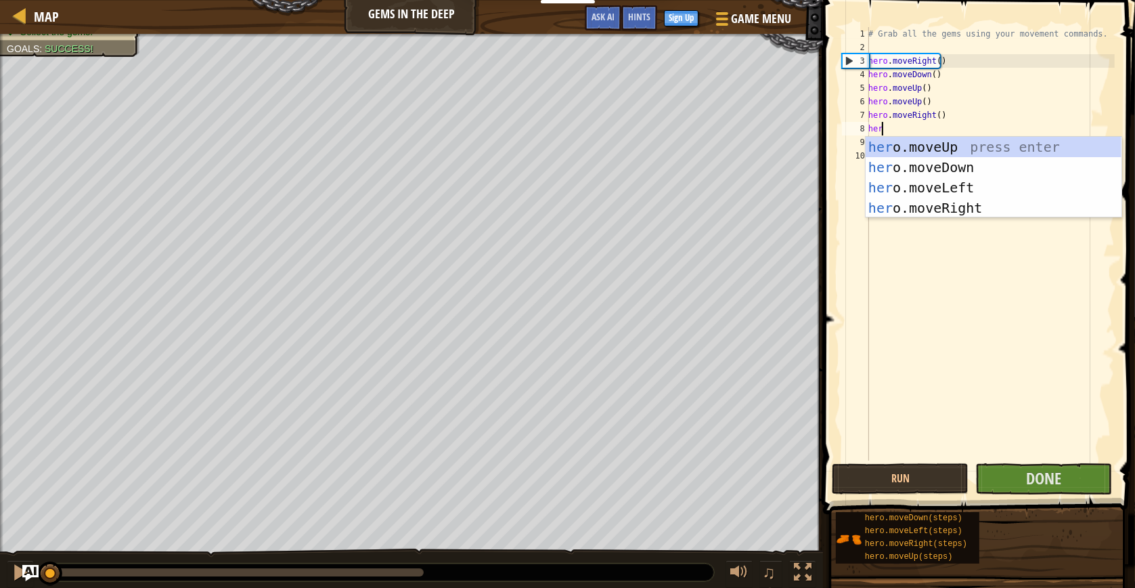
type textarea "hero"
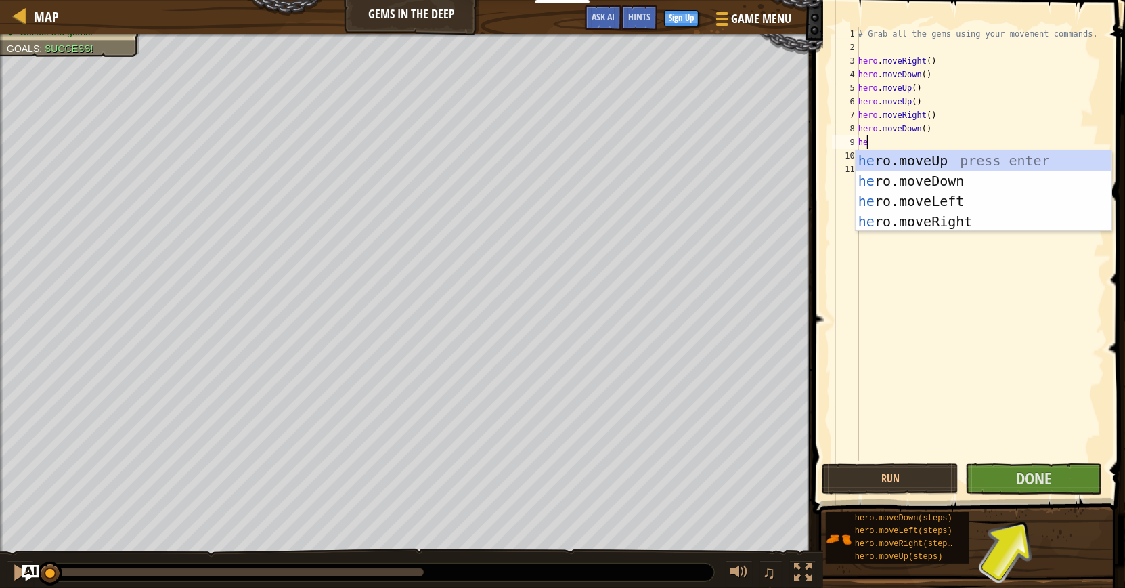
type textarea "hero"
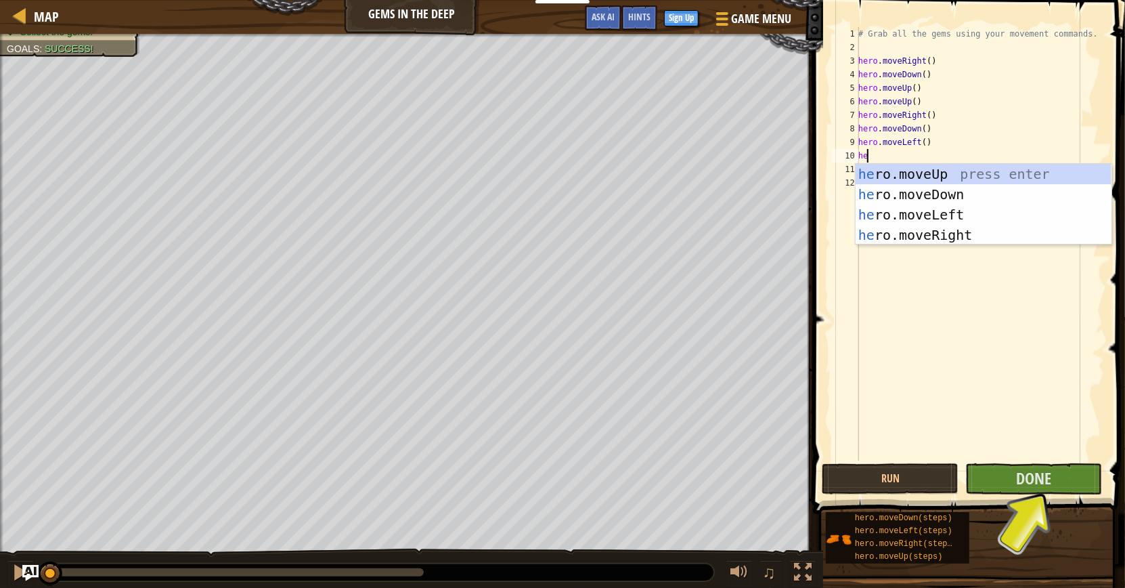
type textarea "hero"
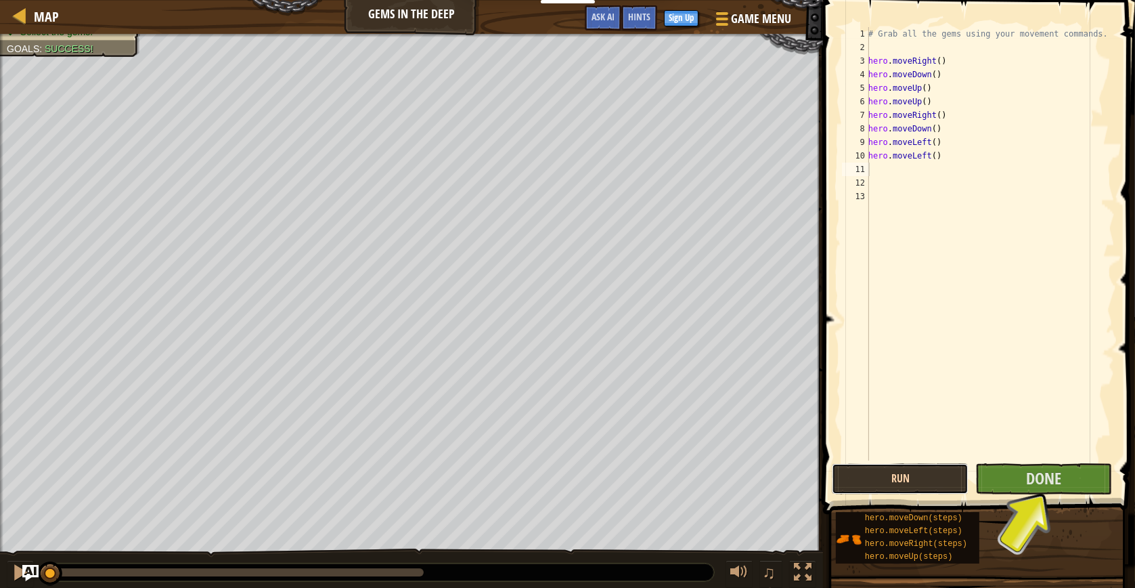
click at [907, 472] on button "Run" at bounding box center [900, 478] width 137 height 31
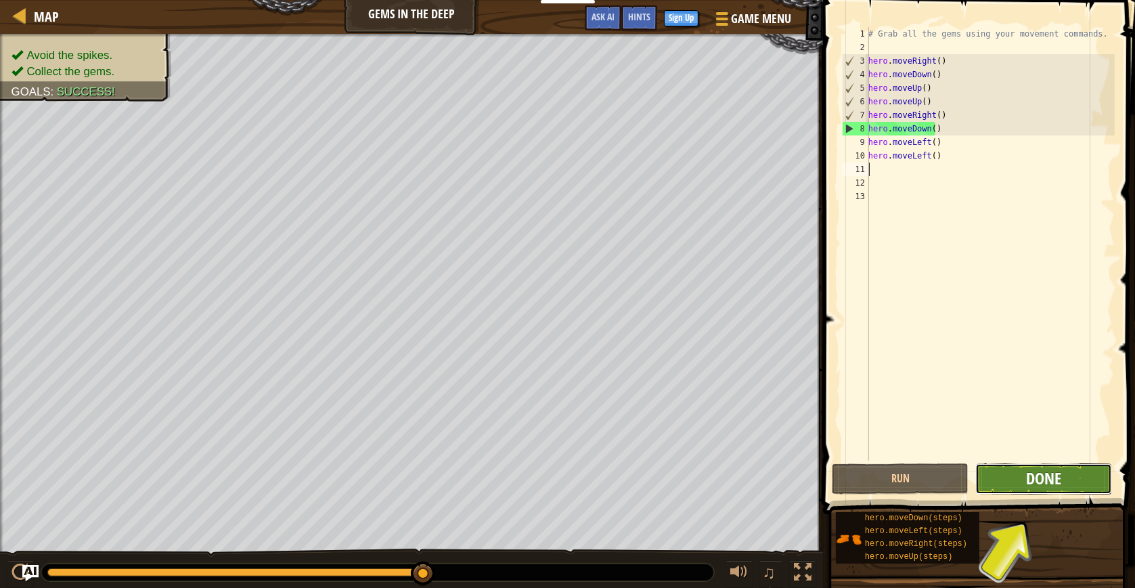
click at [1043, 470] on span "Done" at bounding box center [1043, 478] width 35 height 22
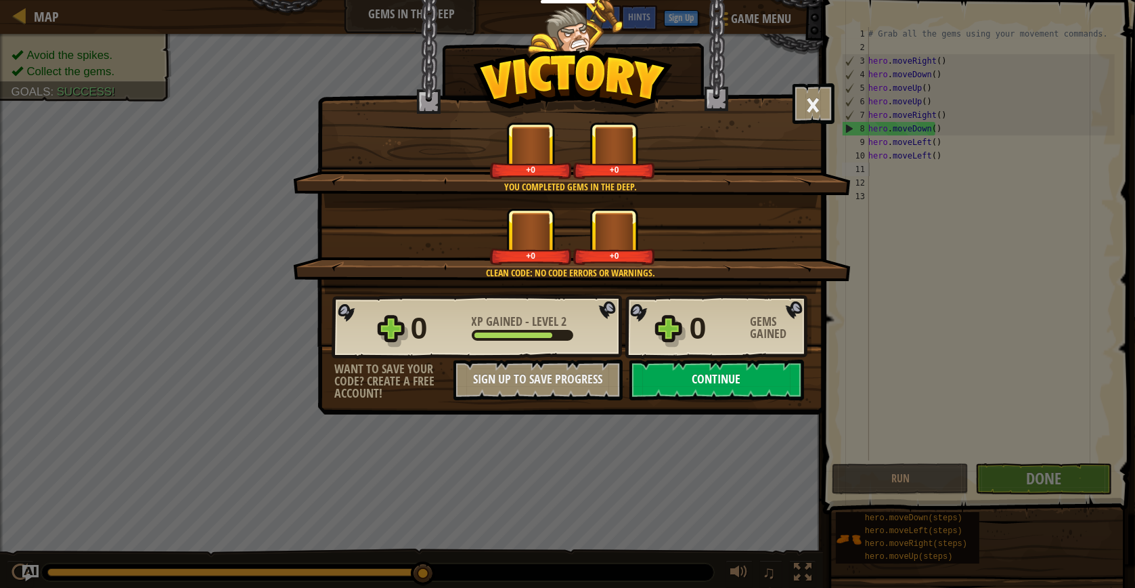
click at [713, 385] on button "Continue" at bounding box center [717, 379] width 175 height 41
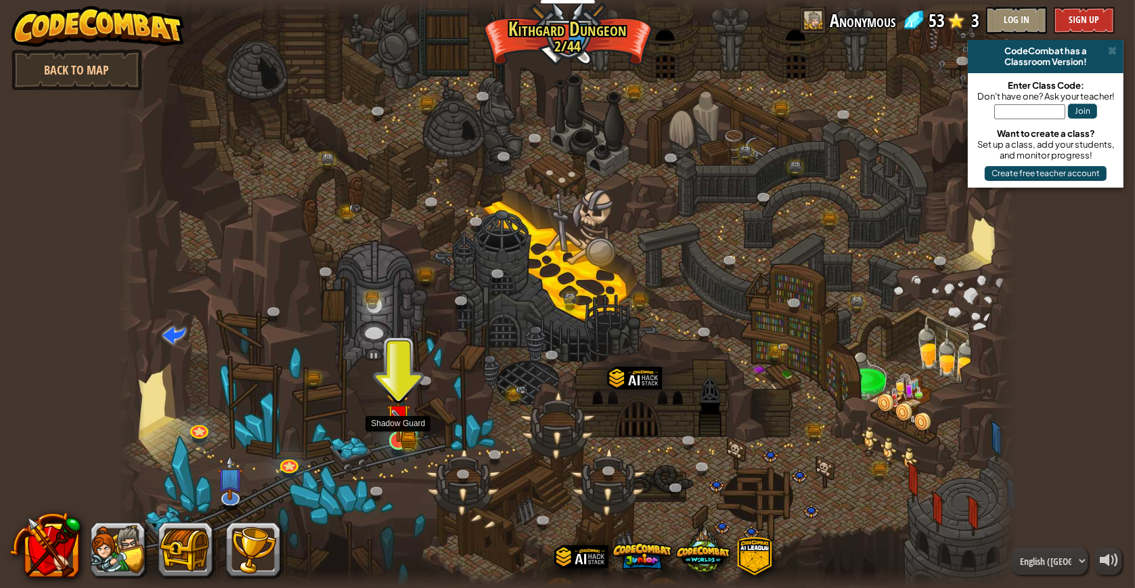
click at [394, 435] on img at bounding box center [399, 416] width 24 height 52
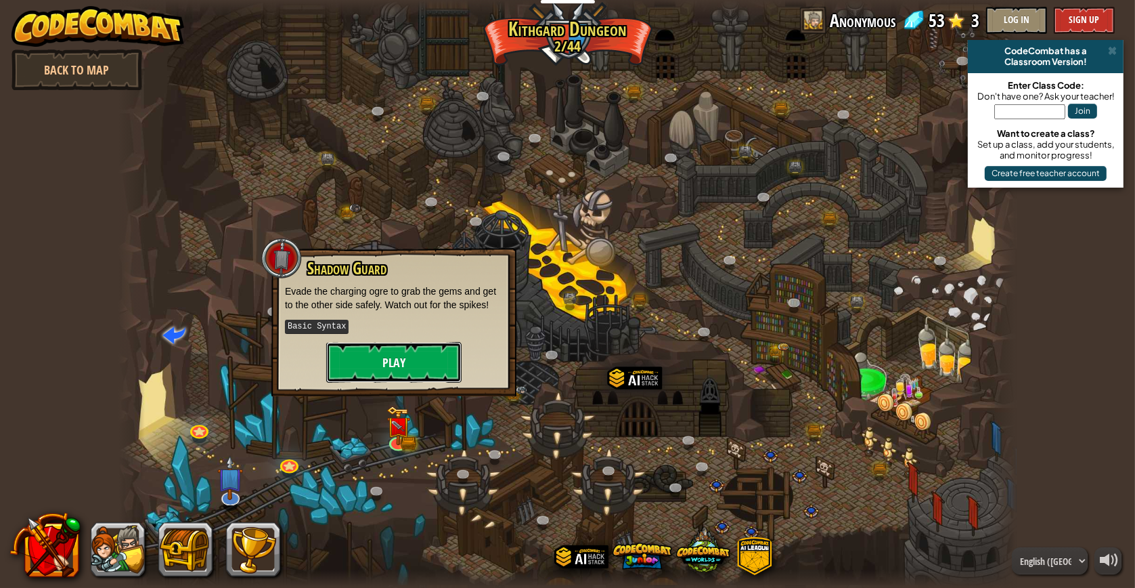
click at [403, 346] on button "Play" at bounding box center [393, 362] width 135 height 41
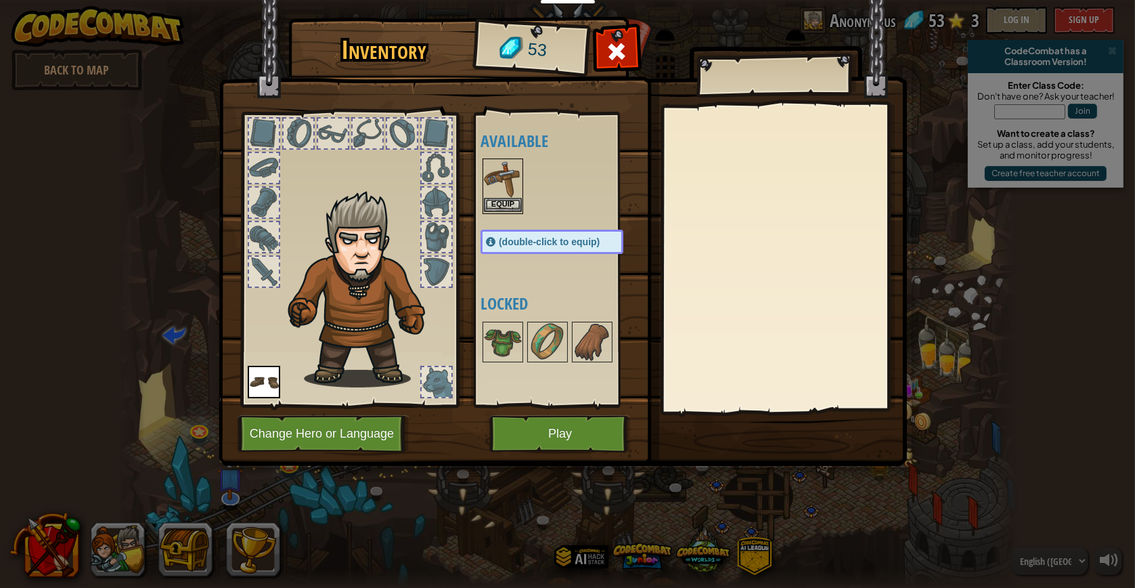
click at [496, 192] on img at bounding box center [503, 179] width 38 height 38
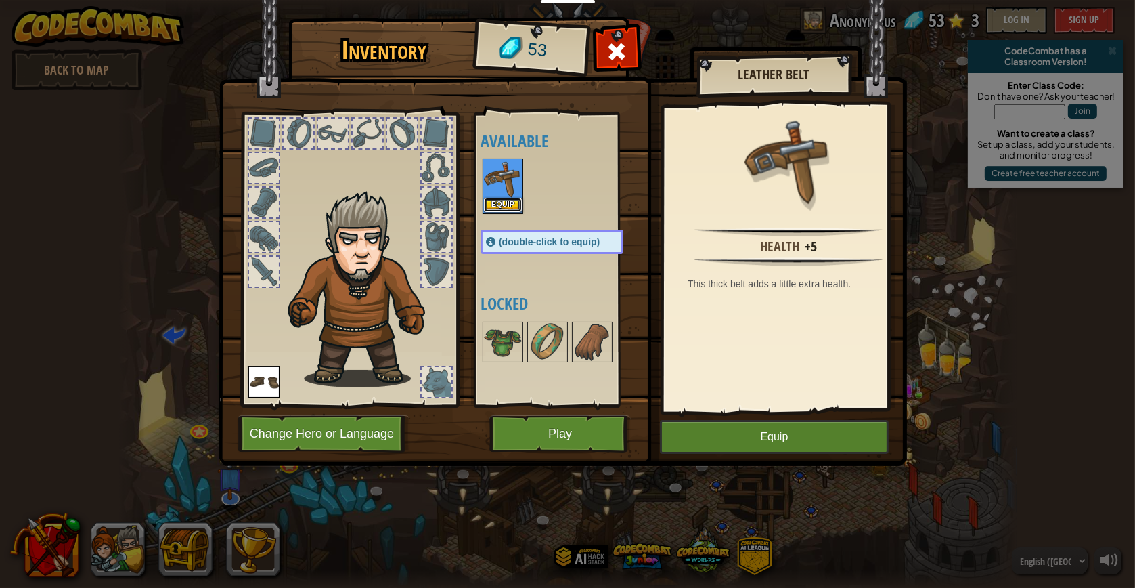
click at [495, 198] on button "Equip" at bounding box center [503, 205] width 38 height 14
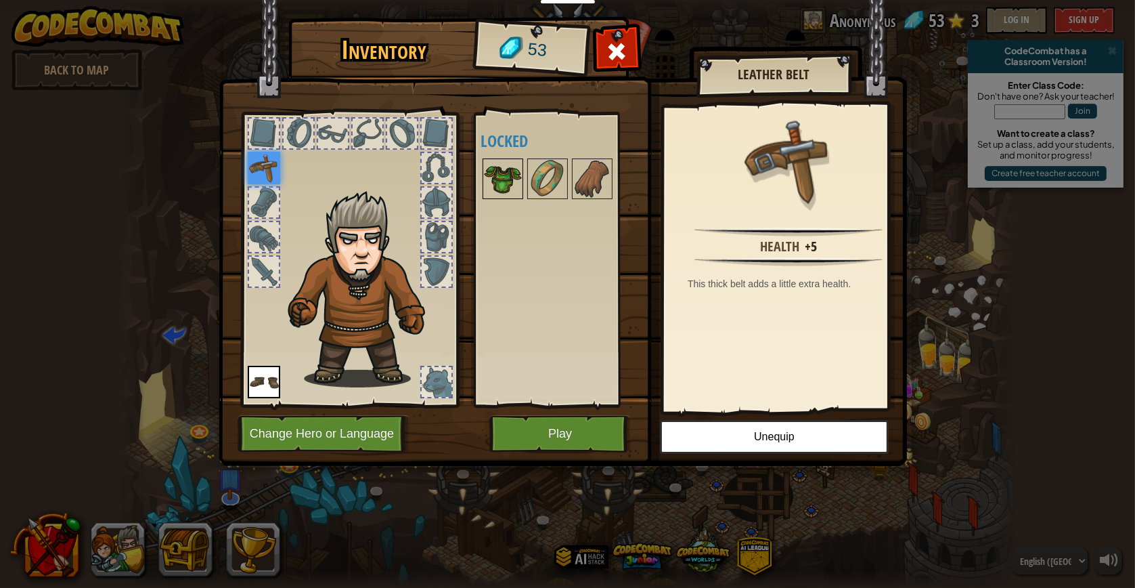
click at [503, 181] on img at bounding box center [503, 179] width 38 height 38
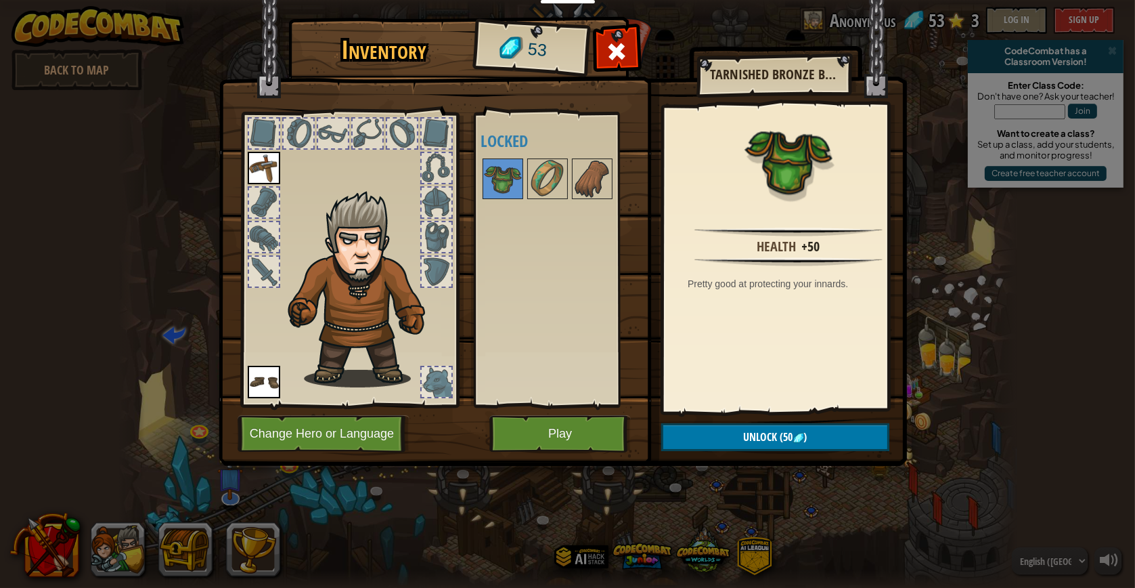
click at [537, 415] on div "Inventory 53 Available Equip Equip (double-click to equip) Locked Tarnished Bro…" at bounding box center [567, 243] width 688 height 447
click at [542, 435] on button "Play" at bounding box center [559, 433] width 141 height 37
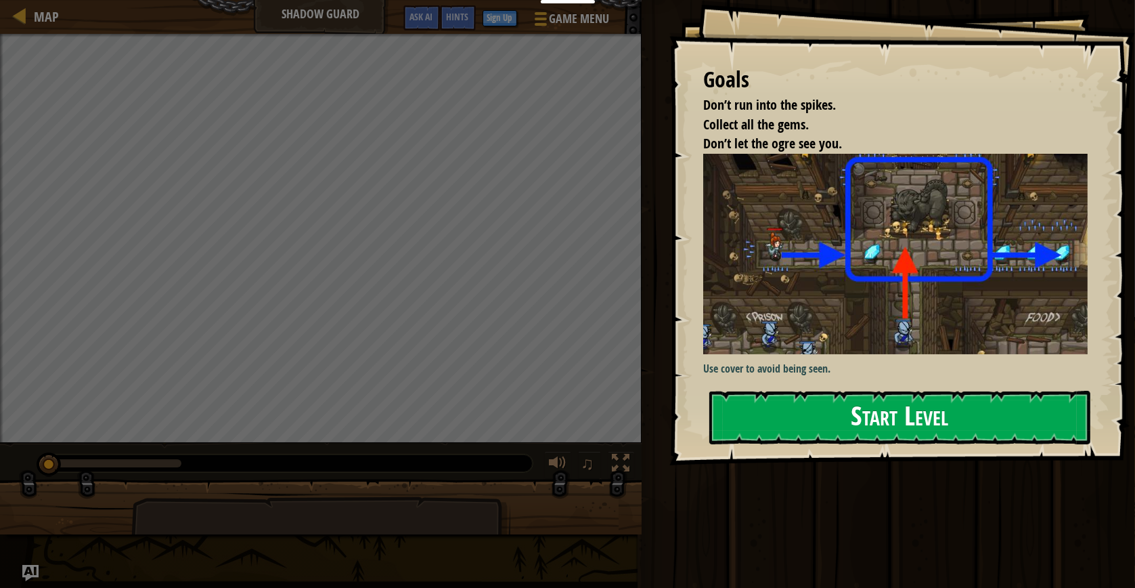
click at [885, 391] on button "Start Level" at bounding box center [899, 417] width 381 height 53
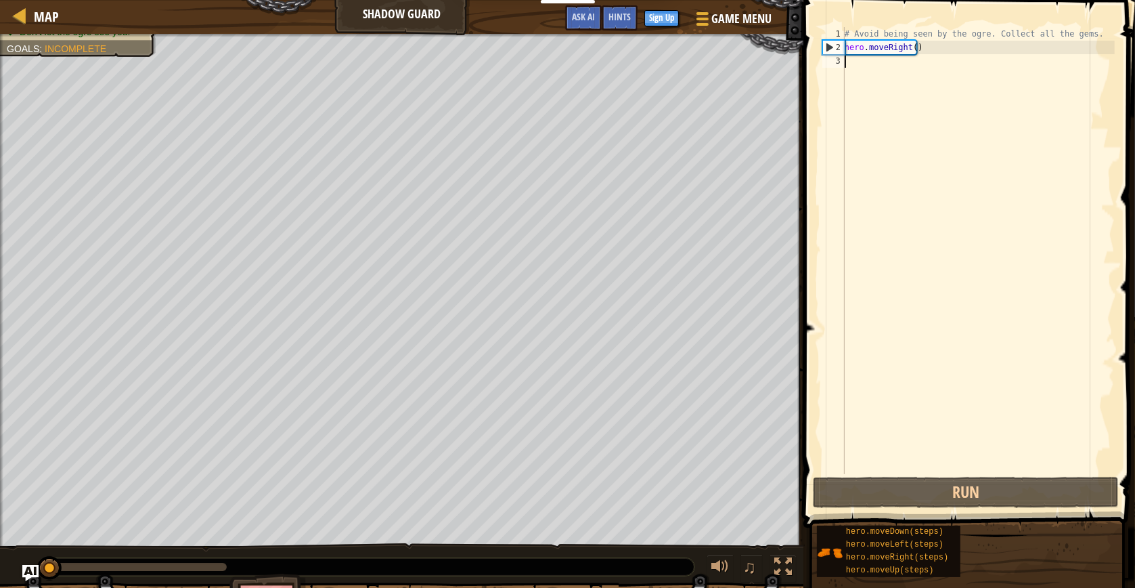
drag, startPoint x: 176, startPoint y: 567, endPoint x: -1, endPoint y: 568, distance: 176.7
click at [0, 568] on div "♫" at bounding box center [402, 563] width 804 height 41
click at [18, 558] on div "♫" at bounding box center [402, 563] width 804 height 41
drag, startPoint x: 87, startPoint y: 567, endPoint x: 22, endPoint y: 563, distance: 65.8
click at [22, 563] on div "♫" at bounding box center [402, 563] width 804 height 41
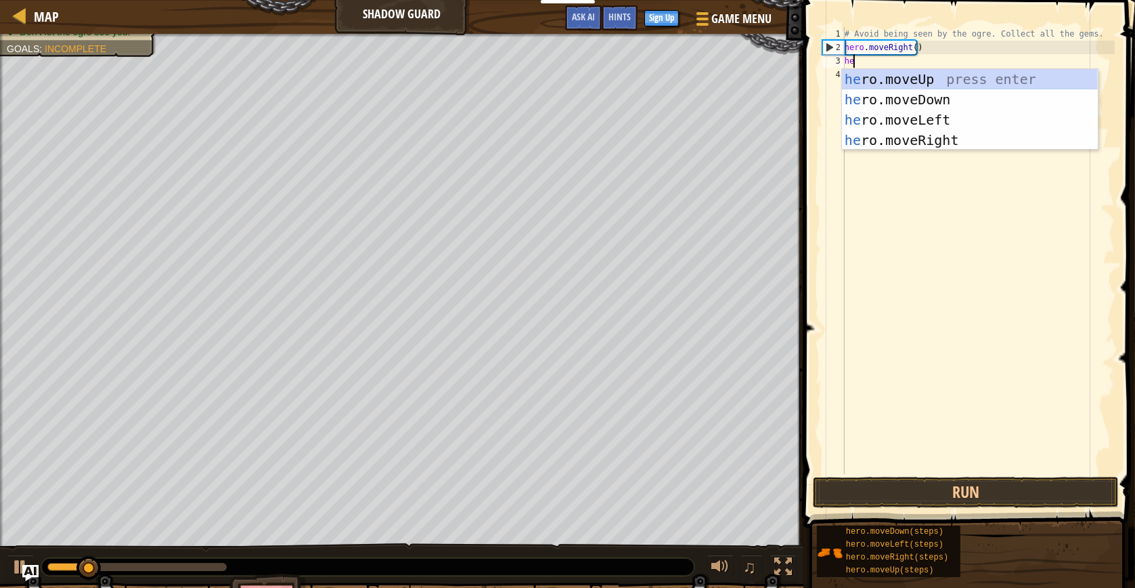
scroll to position [5, 0]
type textarea "hero.mov"
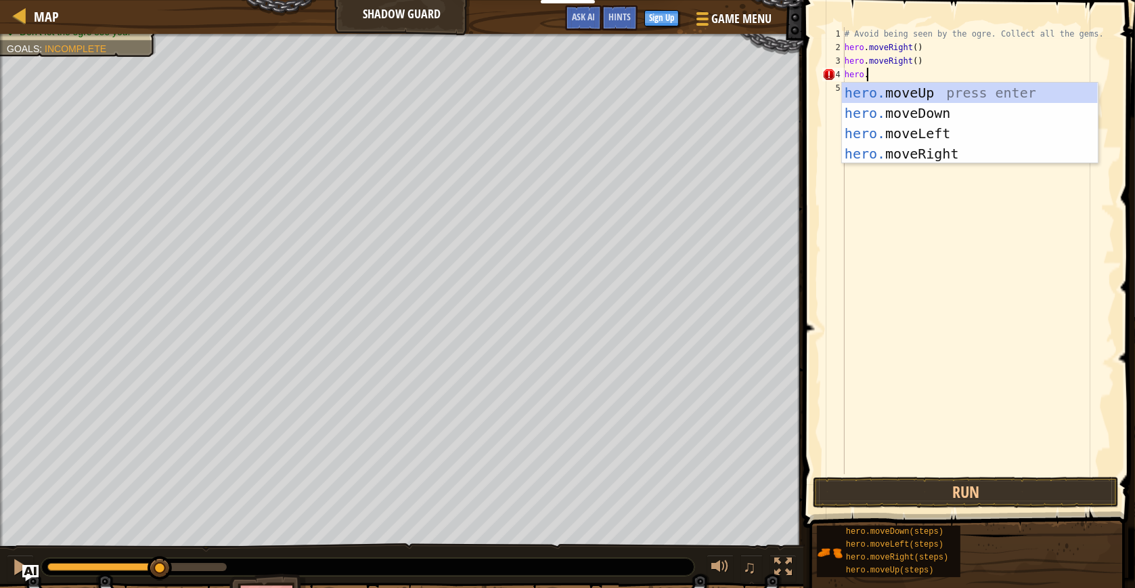
type textarea "[DOMAIN_NAME]"
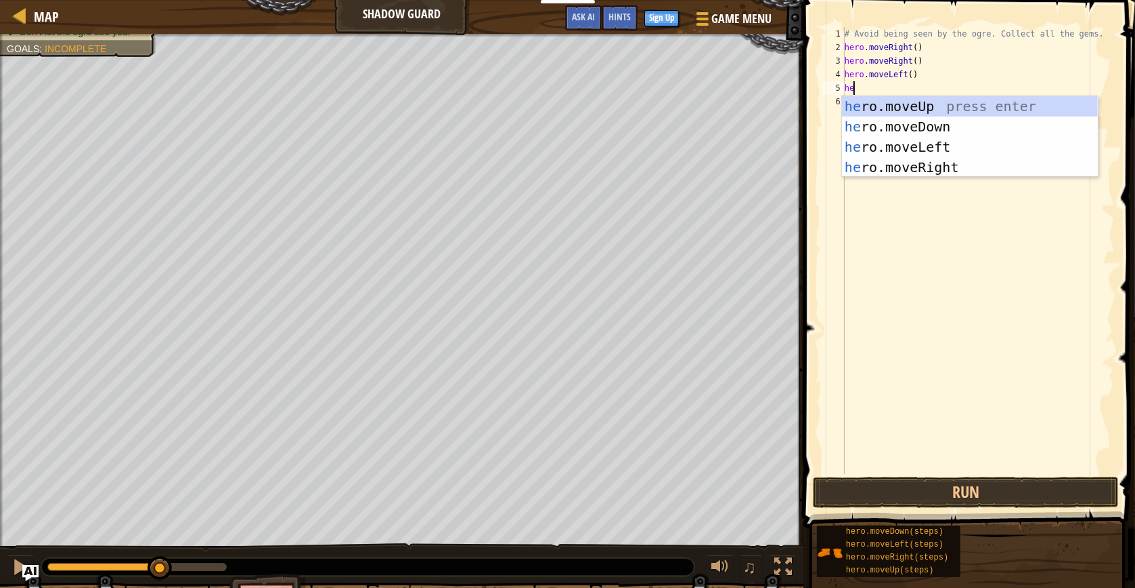
type textarea "hero"
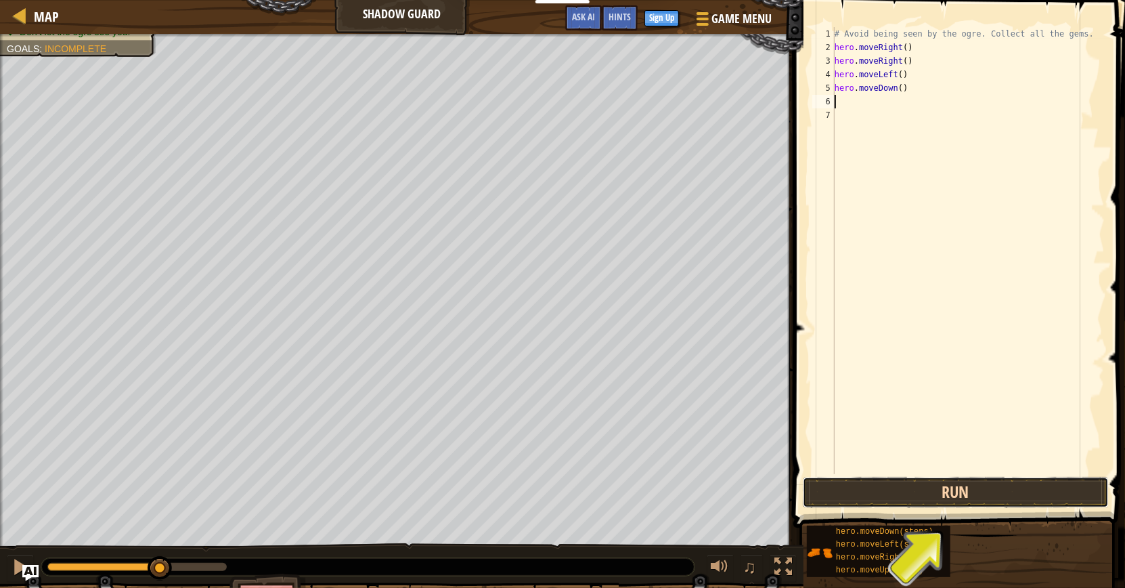
click at [920, 493] on button "Run" at bounding box center [956, 492] width 306 height 31
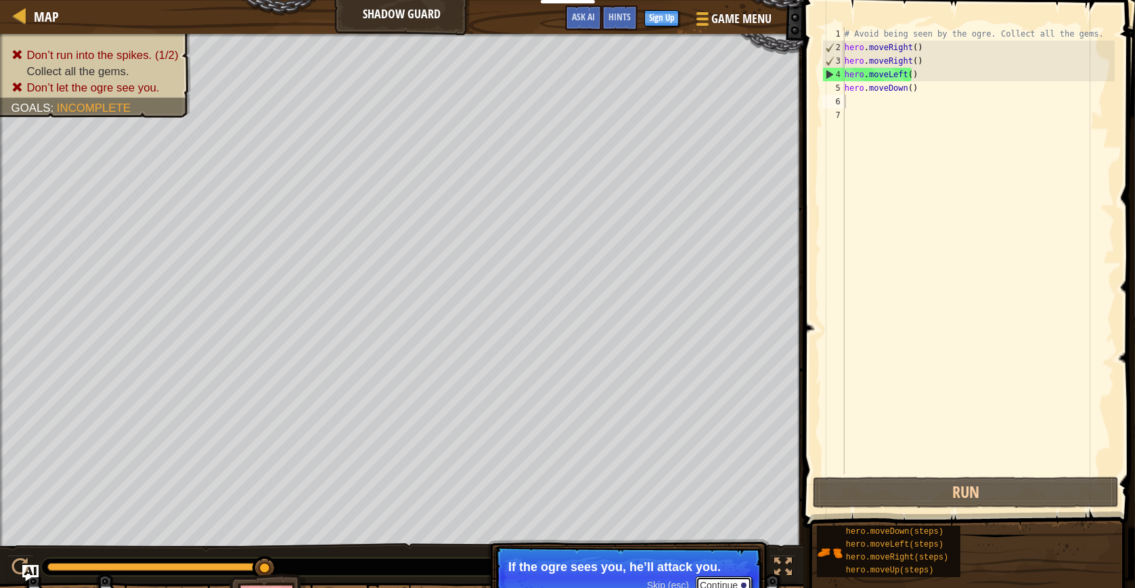
click at [724, 584] on button "Continue" at bounding box center [724, 585] width 56 height 18
